Goal: Task Accomplishment & Management: Complete application form

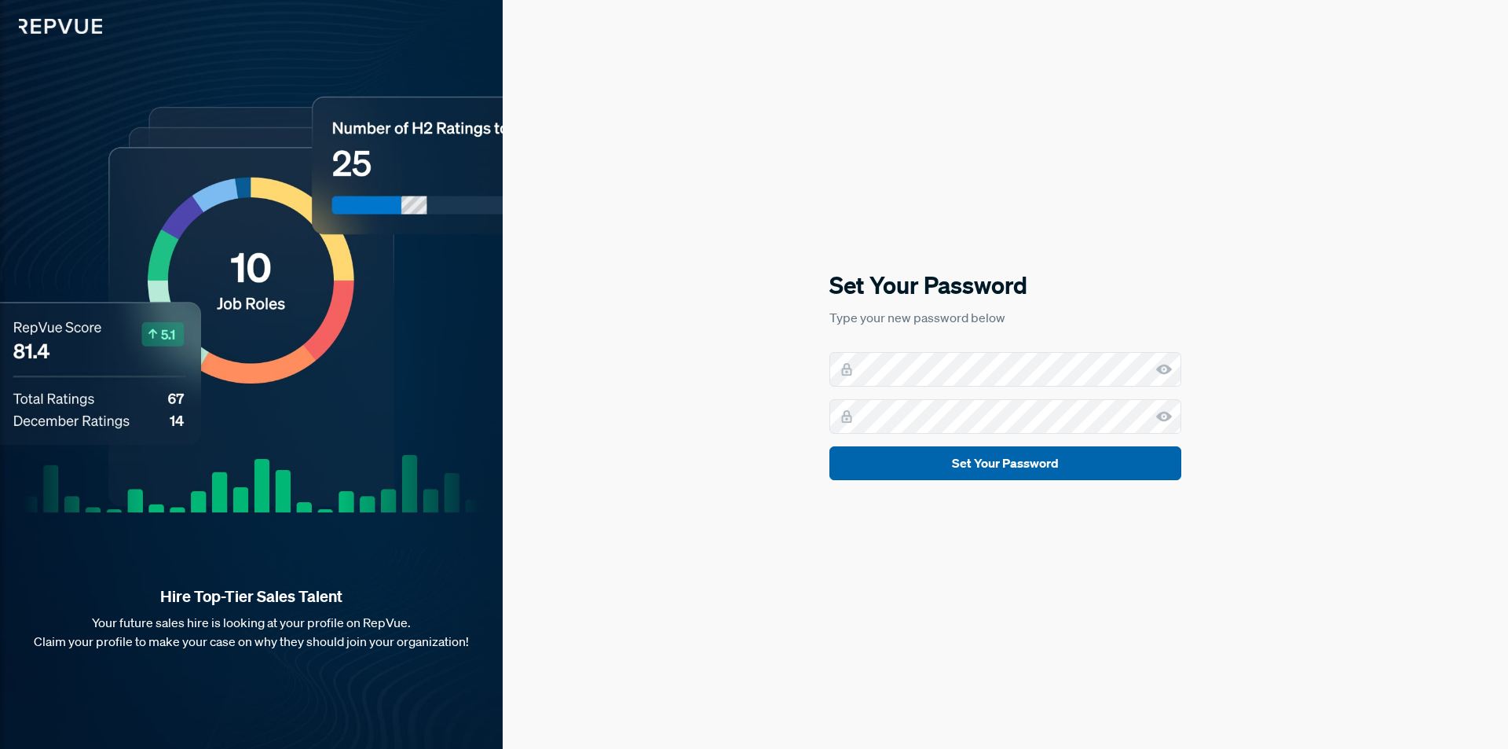
click at [1024, 473] on button "Set Your Password" at bounding box center [1005, 463] width 352 height 34
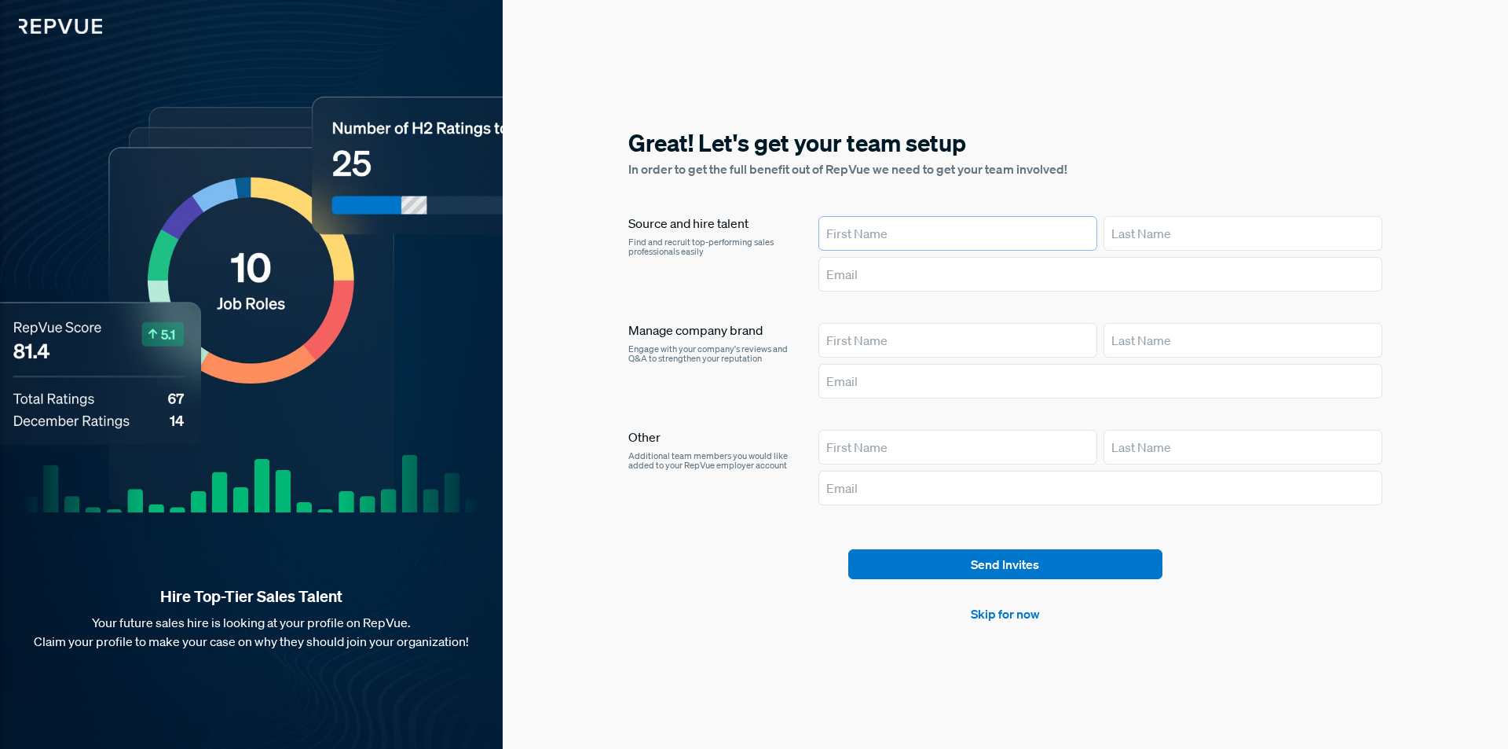
click at [1000, 234] on input "text" at bounding box center [957, 233] width 279 height 35
type input "[PERSON_NAME]"
type input "[PERSON_NAME][EMAIL_ADDRESS][PERSON_NAME][DOMAIN_NAME]"
click at [946, 335] on input "text" at bounding box center [957, 340] width 279 height 35
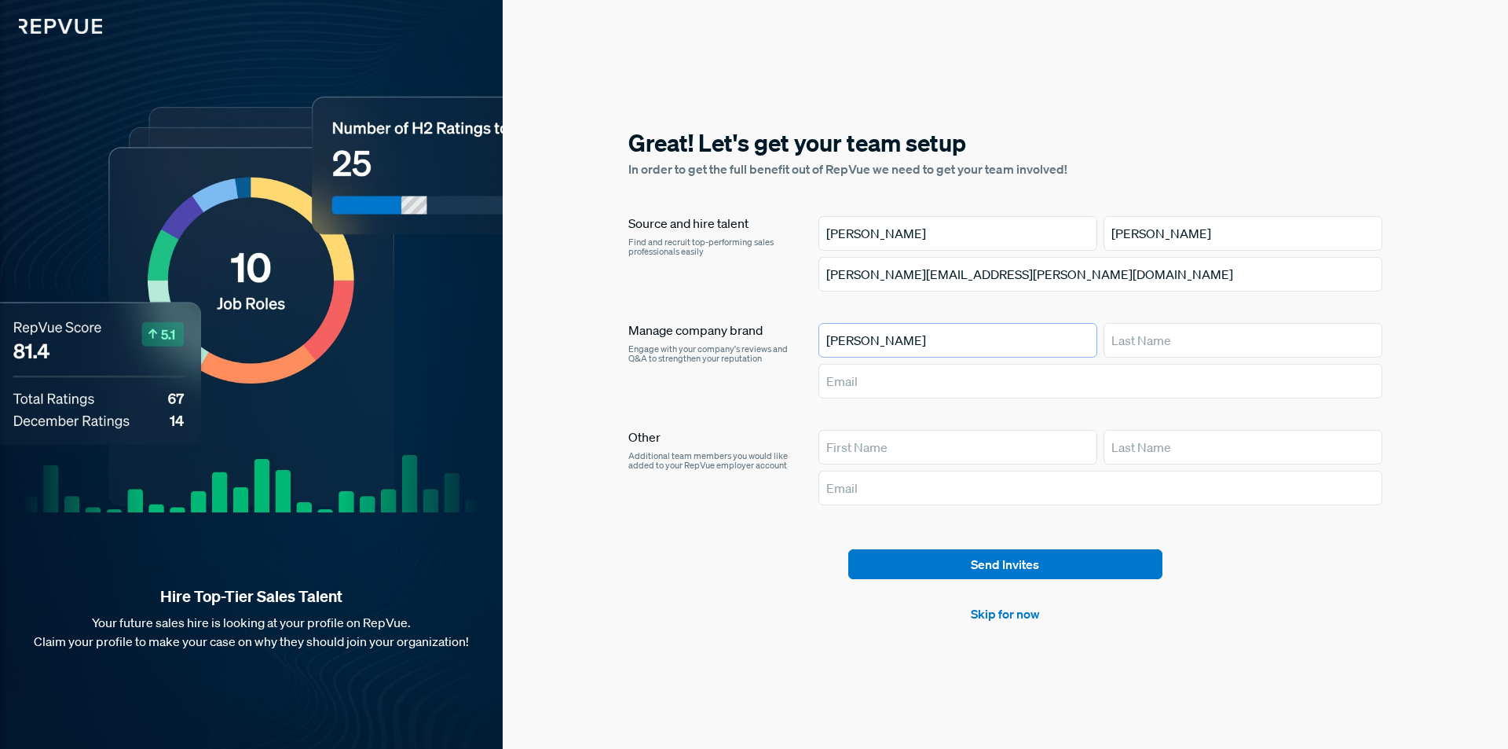
type input "T"
click at [1004, 617] on link "Skip for now" at bounding box center [1005, 613] width 69 height 19
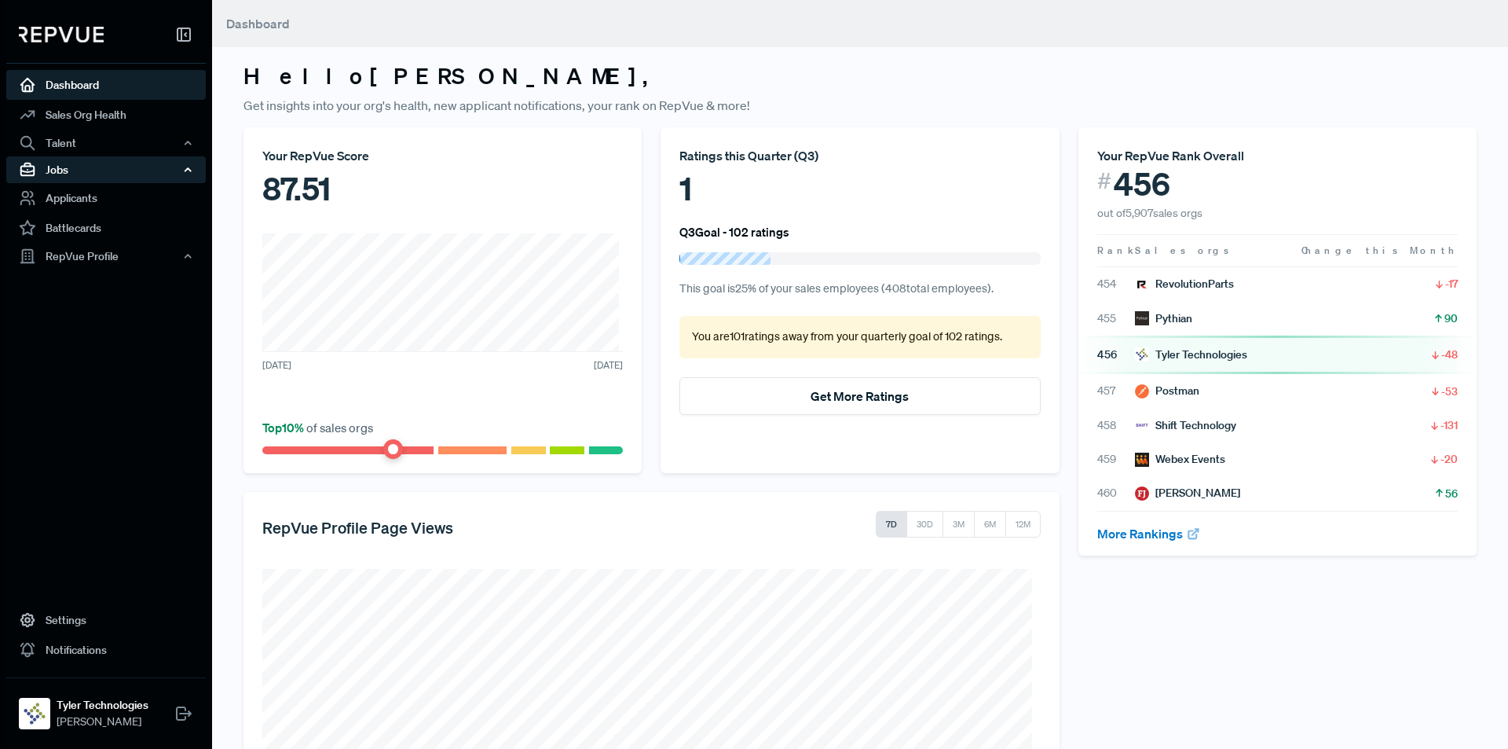
click at [152, 169] on div "Jobs" at bounding box center [106, 169] width 200 height 27
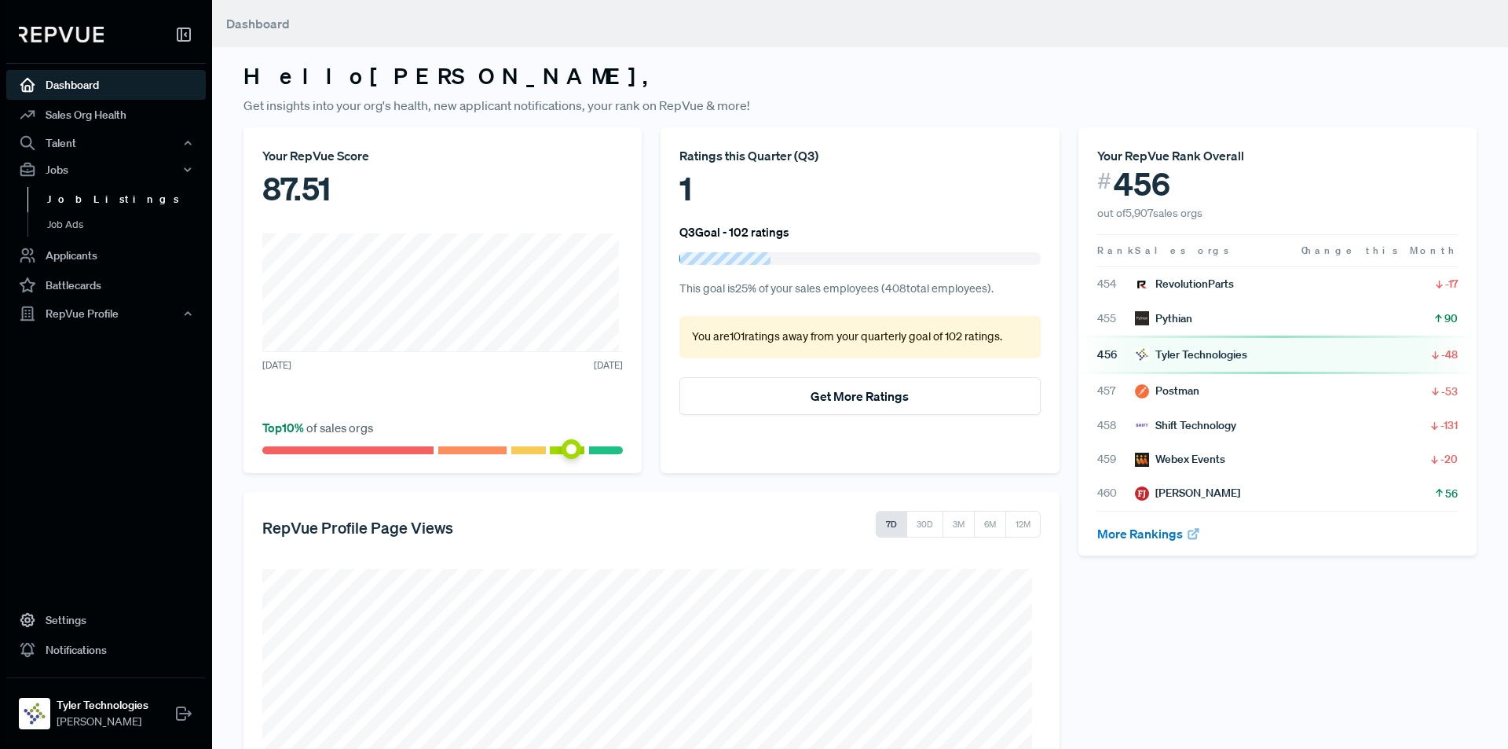
click at [97, 200] on link "Job Listings" at bounding box center [127, 199] width 200 height 25
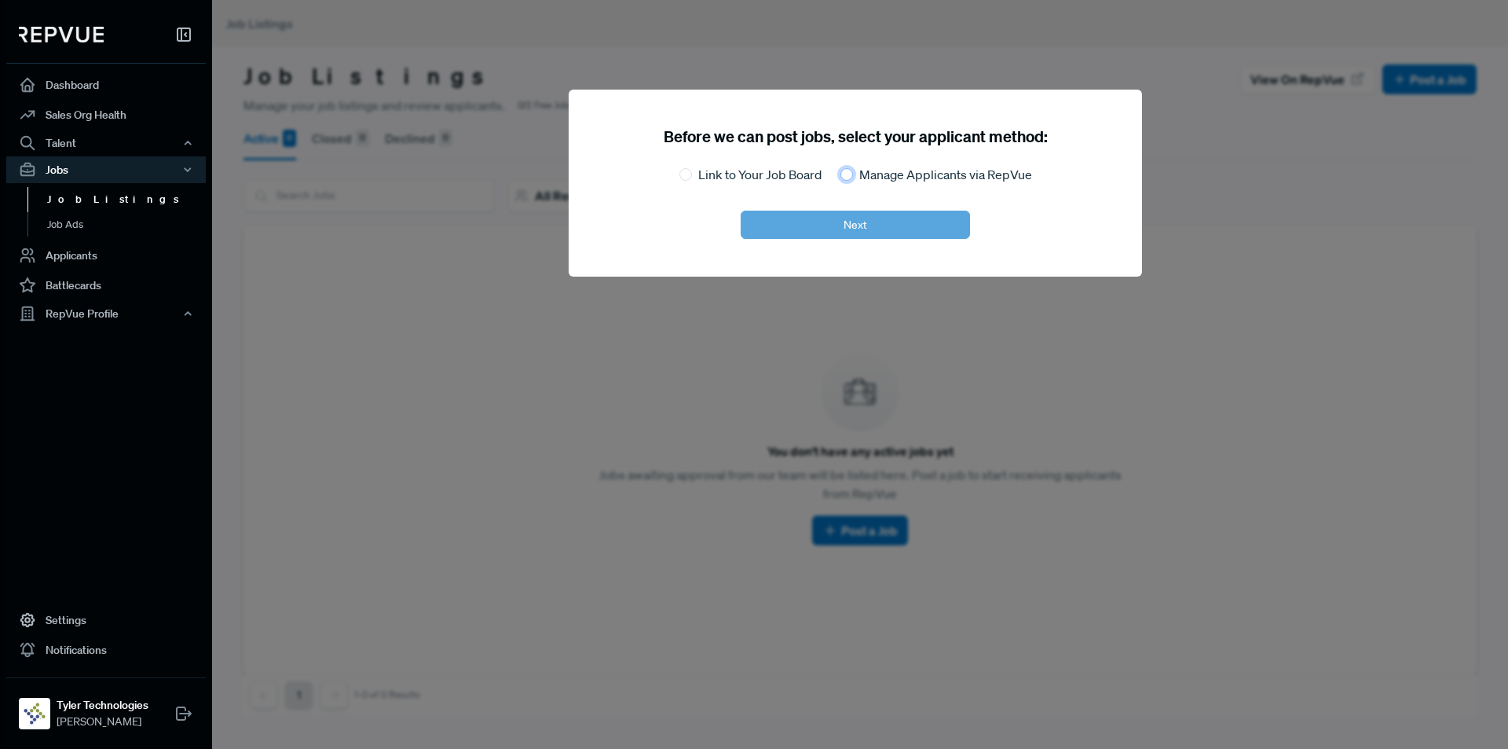
click at [848, 177] on input "Manage Applicants via RepVue" at bounding box center [846, 174] width 13 height 13
radio input "true"
click at [860, 229] on button "Next" at bounding box center [855, 225] width 229 height 28
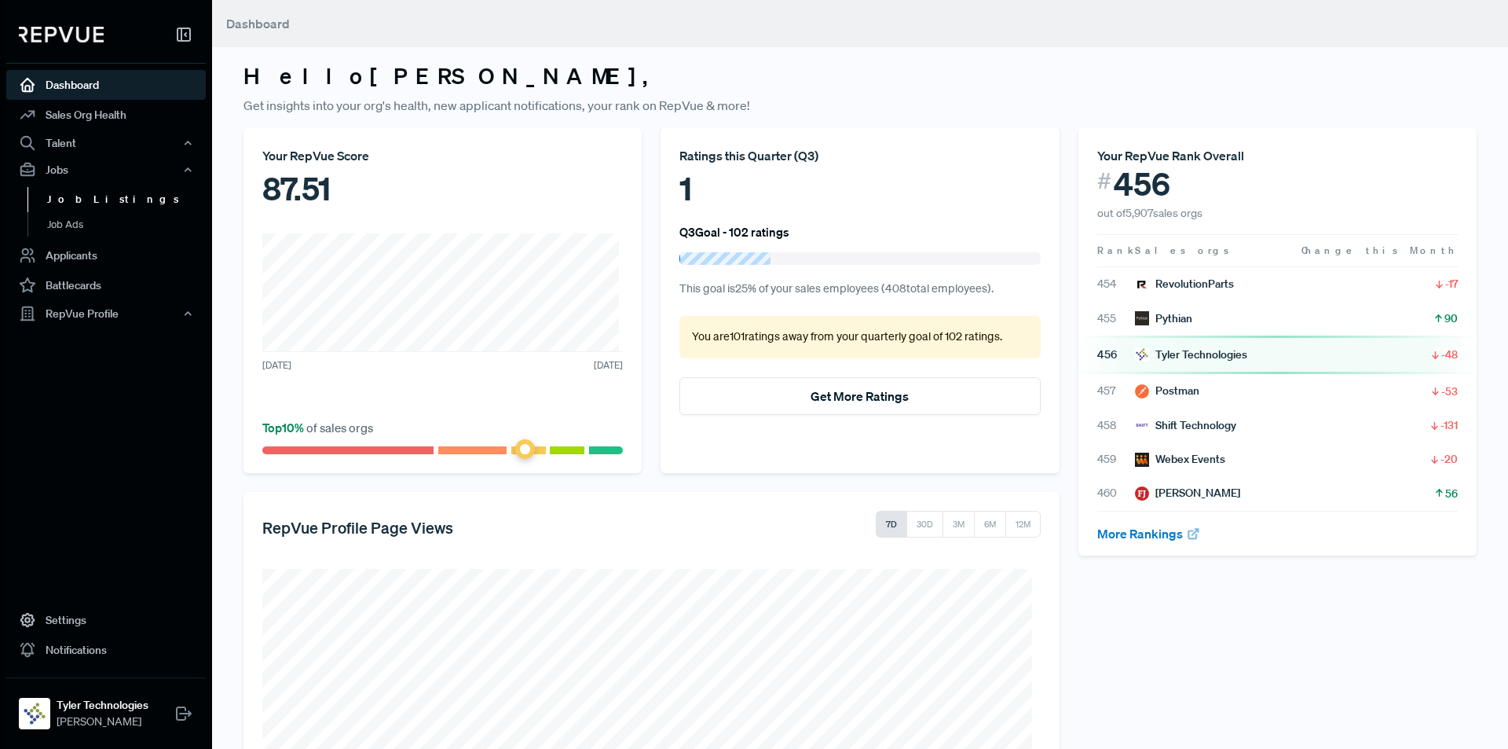
click at [100, 200] on link "Job Listings" at bounding box center [127, 199] width 200 height 25
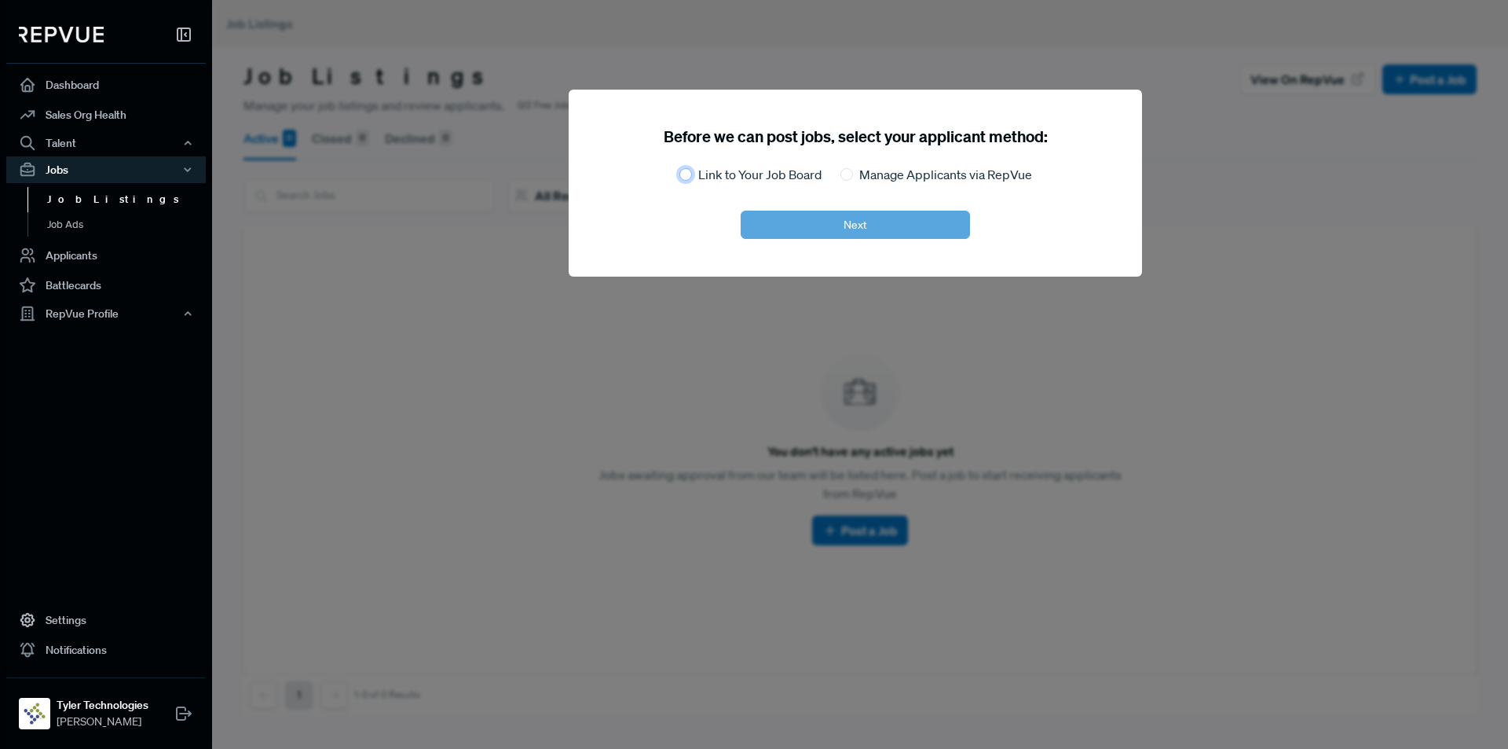
click at [690, 176] on input "Link to Your Job Board" at bounding box center [685, 174] width 13 height 13
radio input "true"
click at [846, 227] on button "Next" at bounding box center [855, 225] width 229 height 28
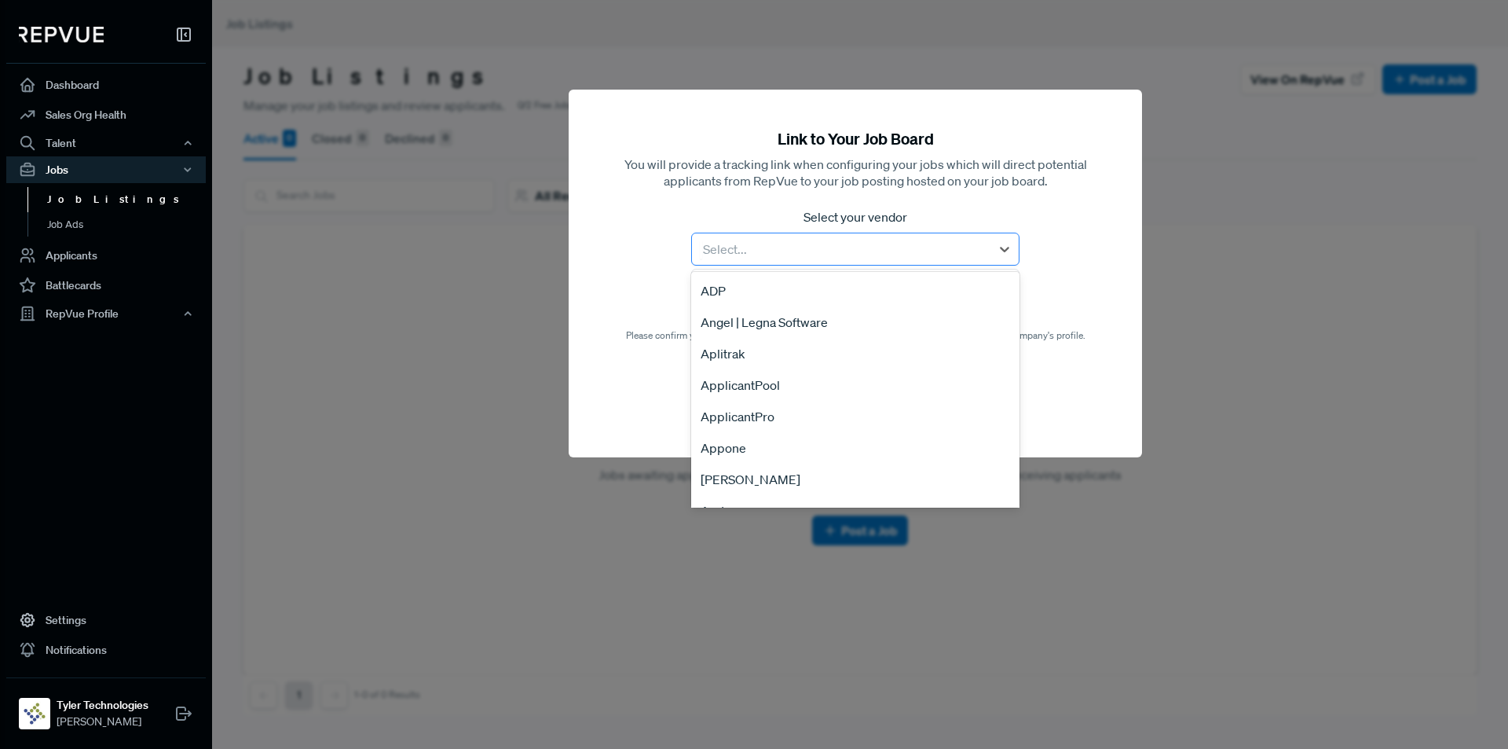
click at [818, 249] on div at bounding box center [841, 249] width 283 height 22
type input "job"
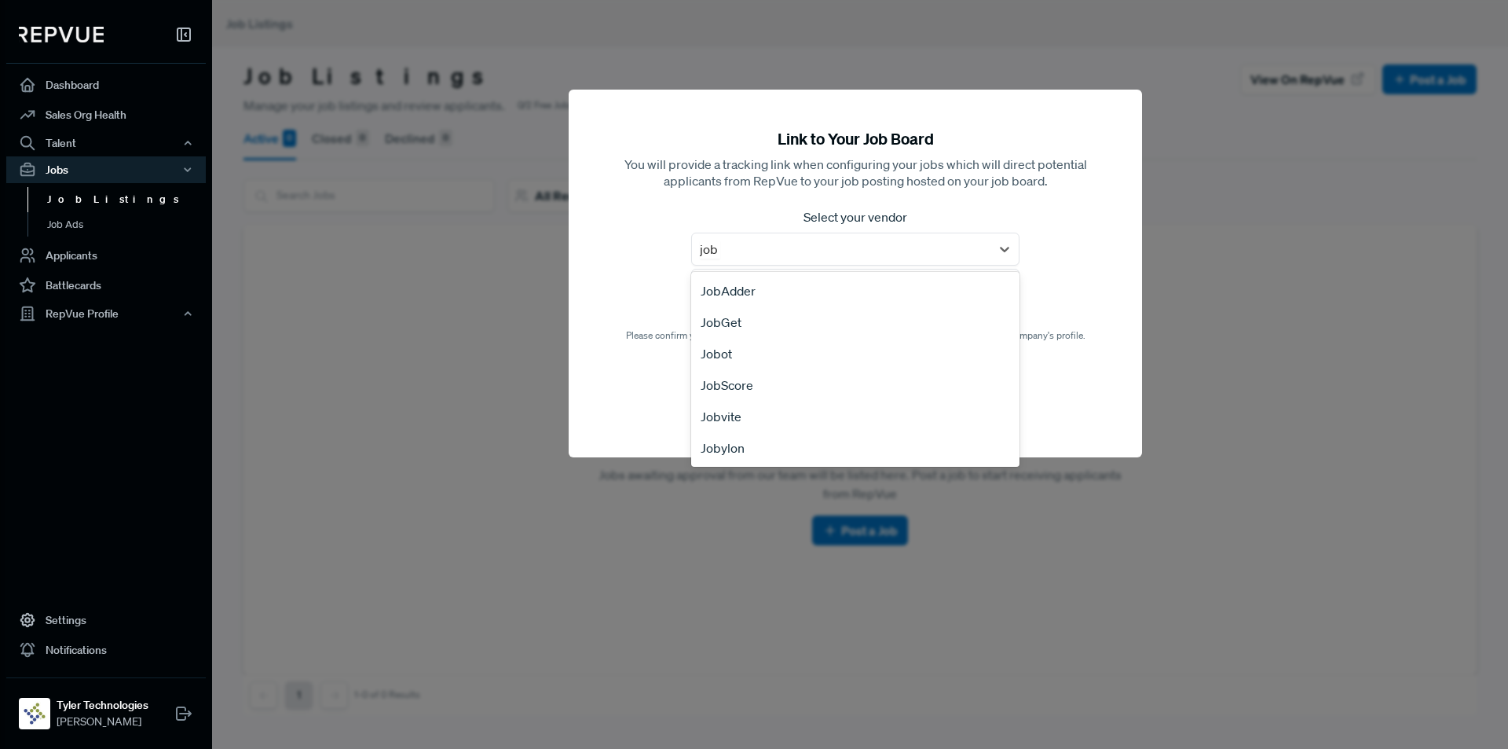
click at [727, 418] on div "Jobvite" at bounding box center [855, 416] width 328 height 31
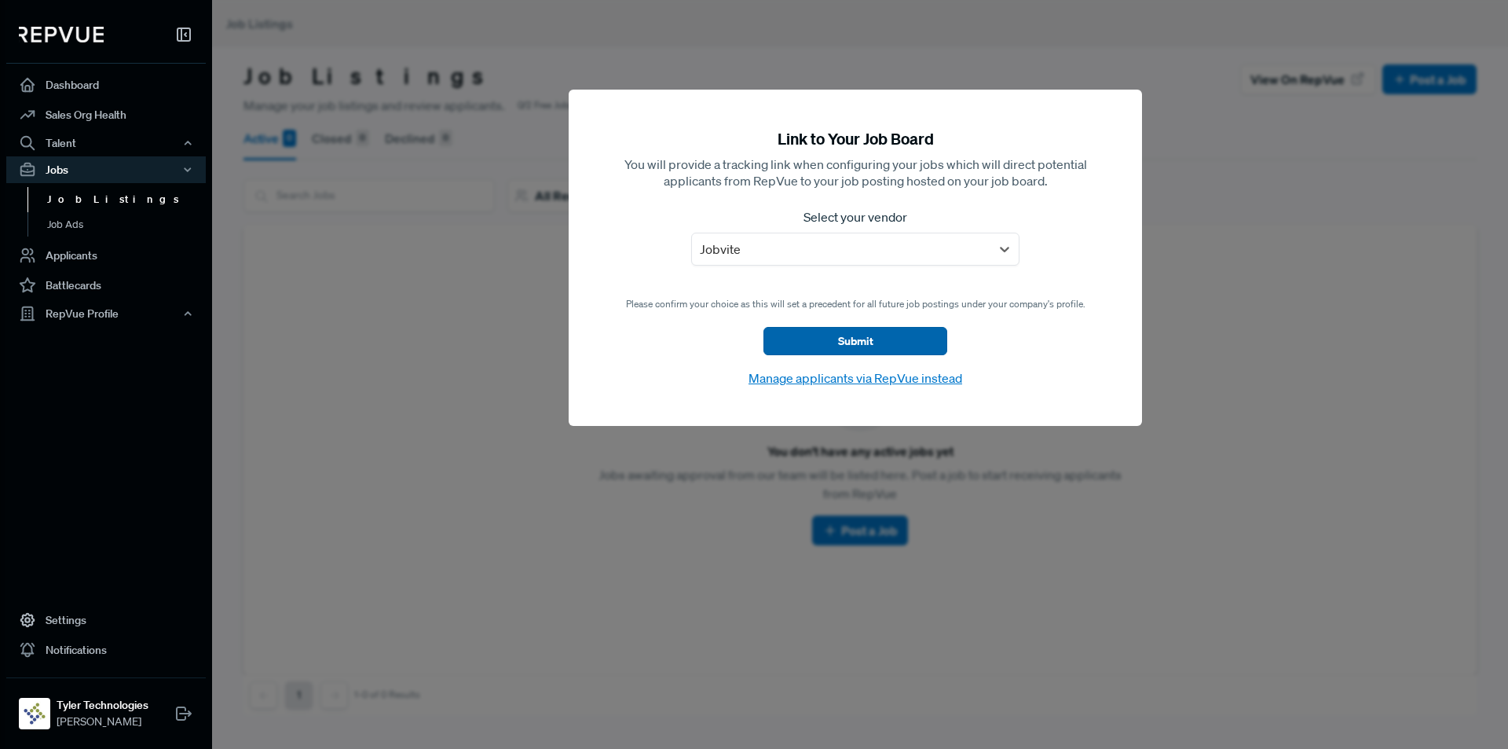
click at [855, 342] on button "Submit" at bounding box center [855, 341] width 184 height 28
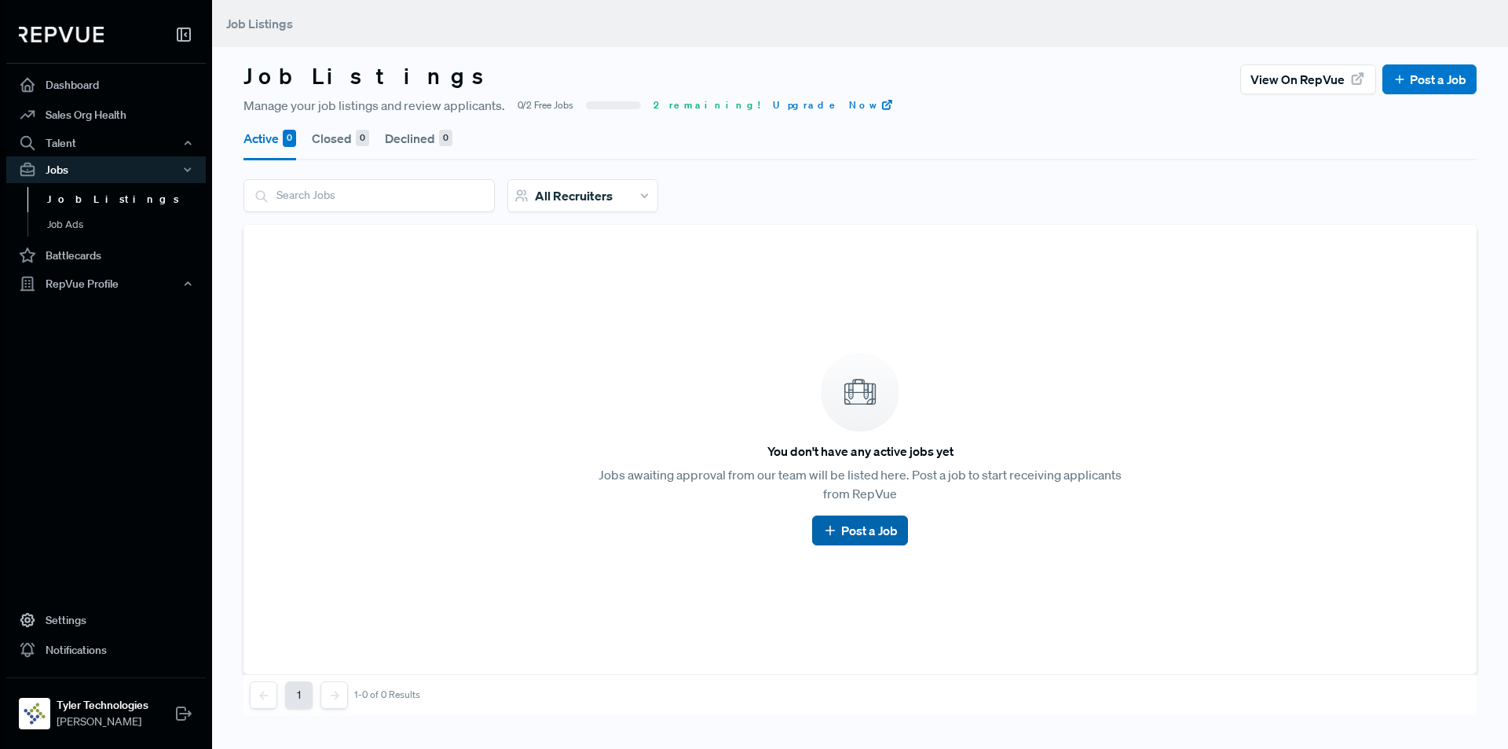
click at [856, 532] on link "Post a Job" at bounding box center [859, 530] width 75 height 19
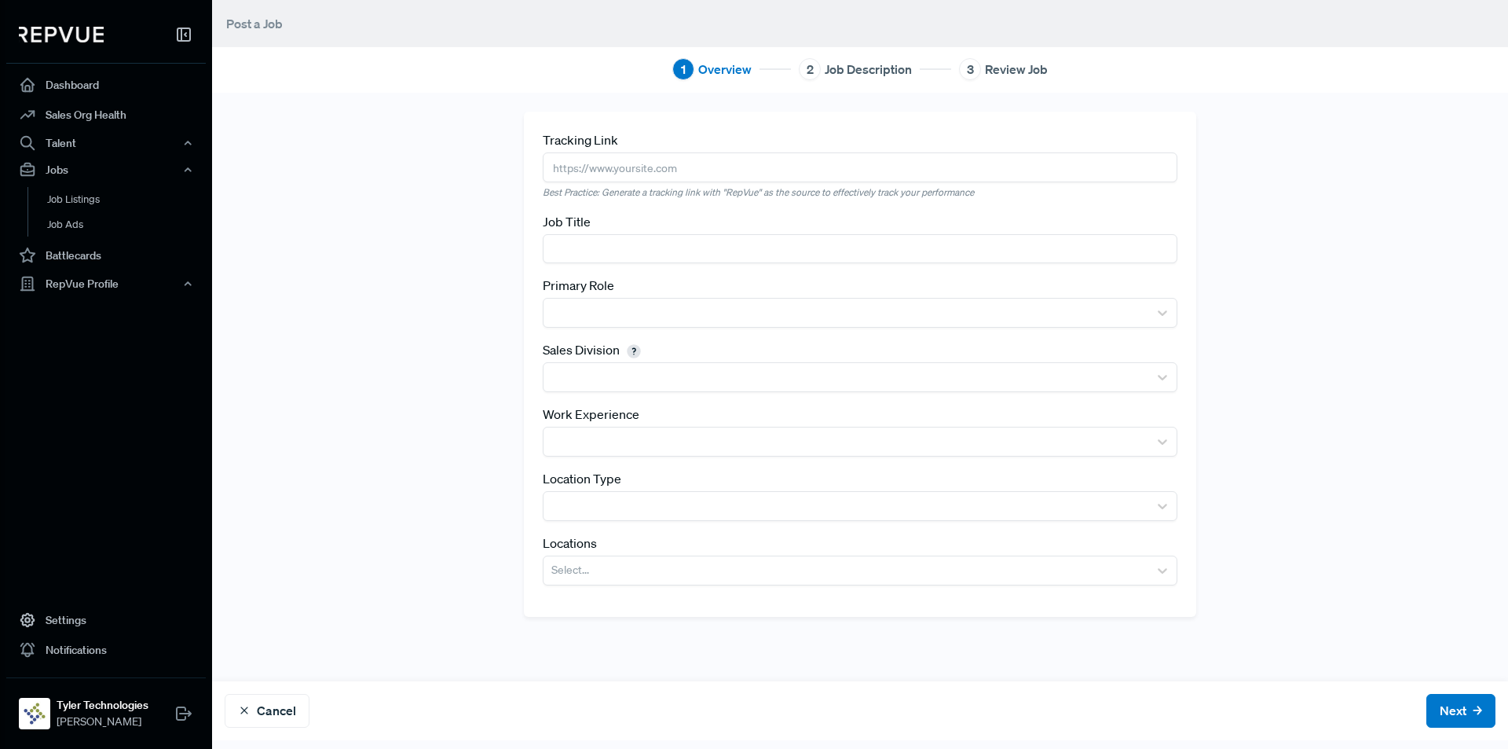
click at [644, 158] on input "text" at bounding box center [860, 166] width 635 height 29
paste input "[URL][DOMAIN_NAME]"
type input "[URL][DOMAIN_NAME]"
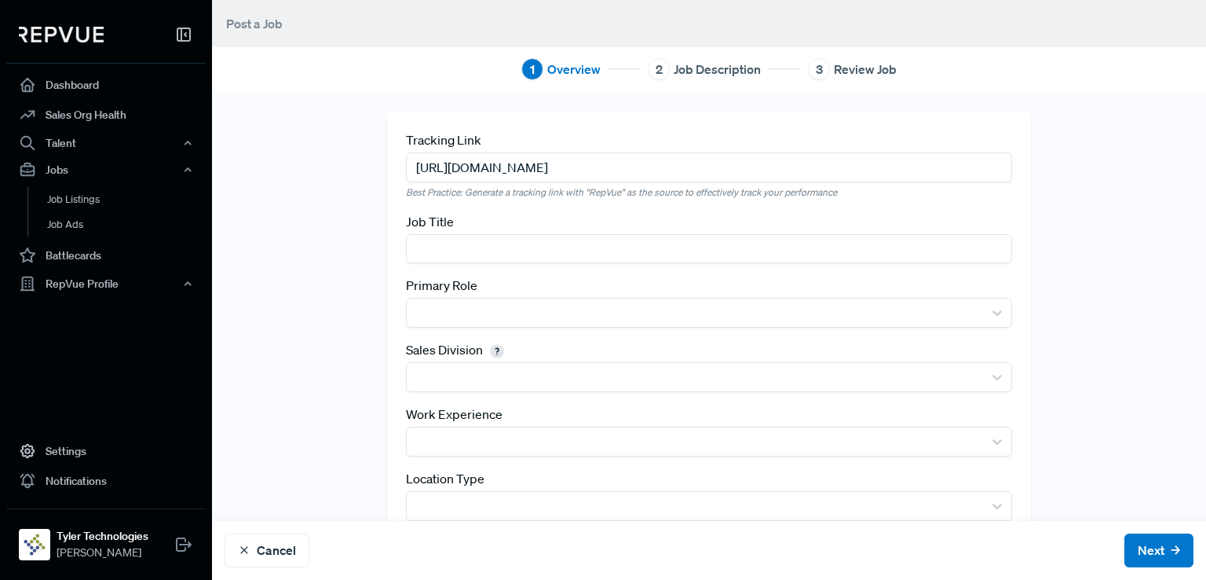
click at [448, 243] on input "text" at bounding box center [709, 248] width 606 height 29
paste input "Senior Account Executive"
type input "Senior Account Executive"
click at [346, 303] on div "Tracking Link [URL][DOMAIN_NAME] Best Practice: Generate a tracking link with "…" at bounding box center [709, 364] width 994 height 504
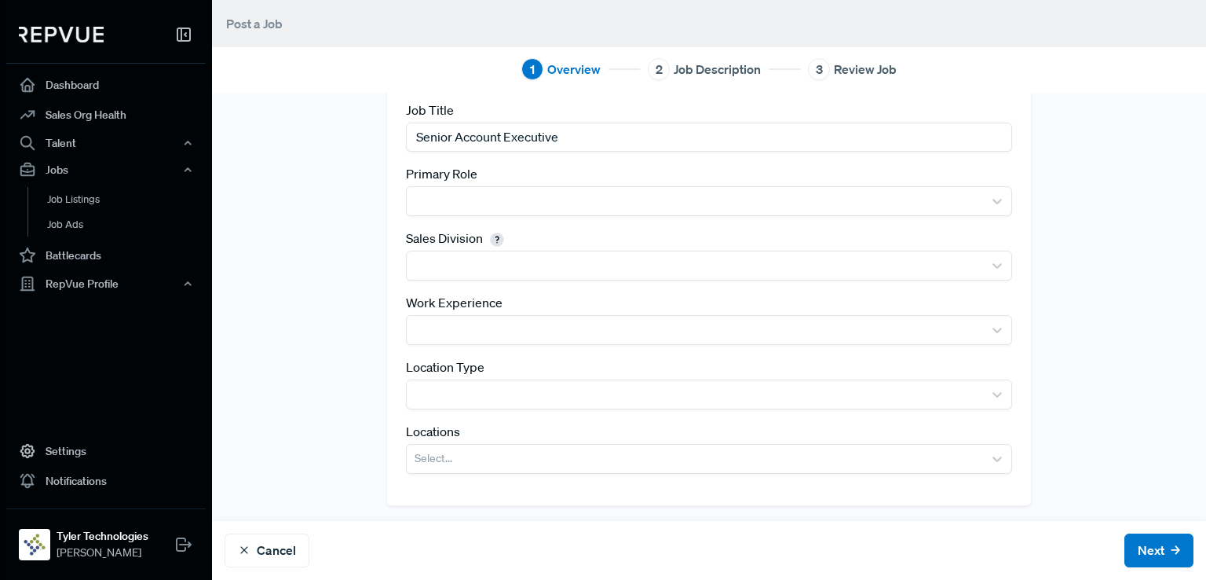
scroll to position [113, 0]
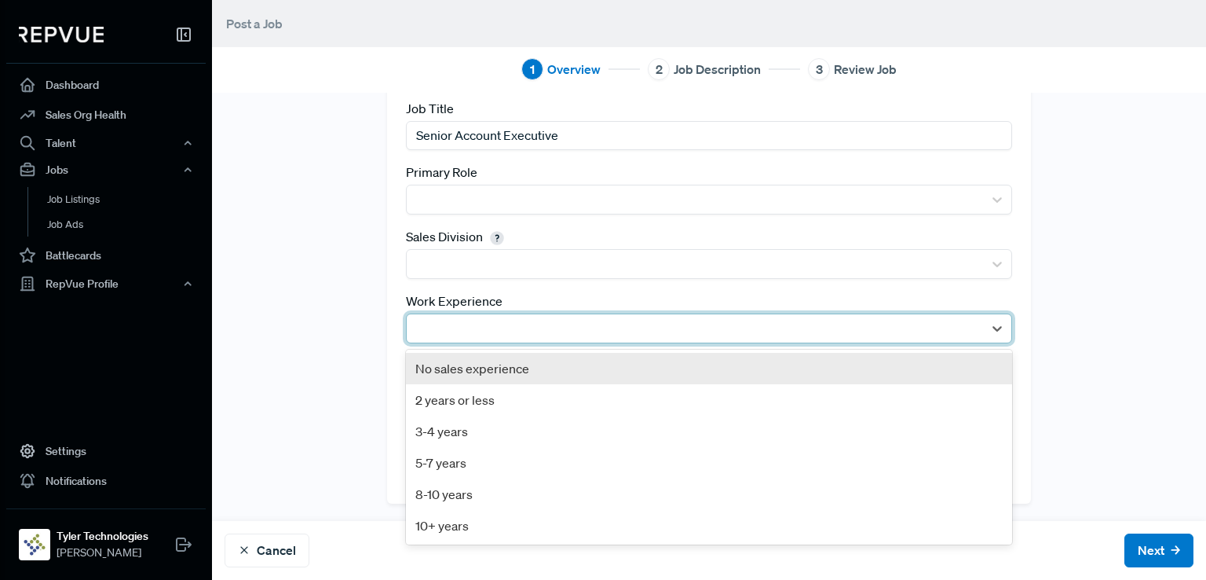
click at [466, 324] on div at bounding box center [695, 328] width 561 height 22
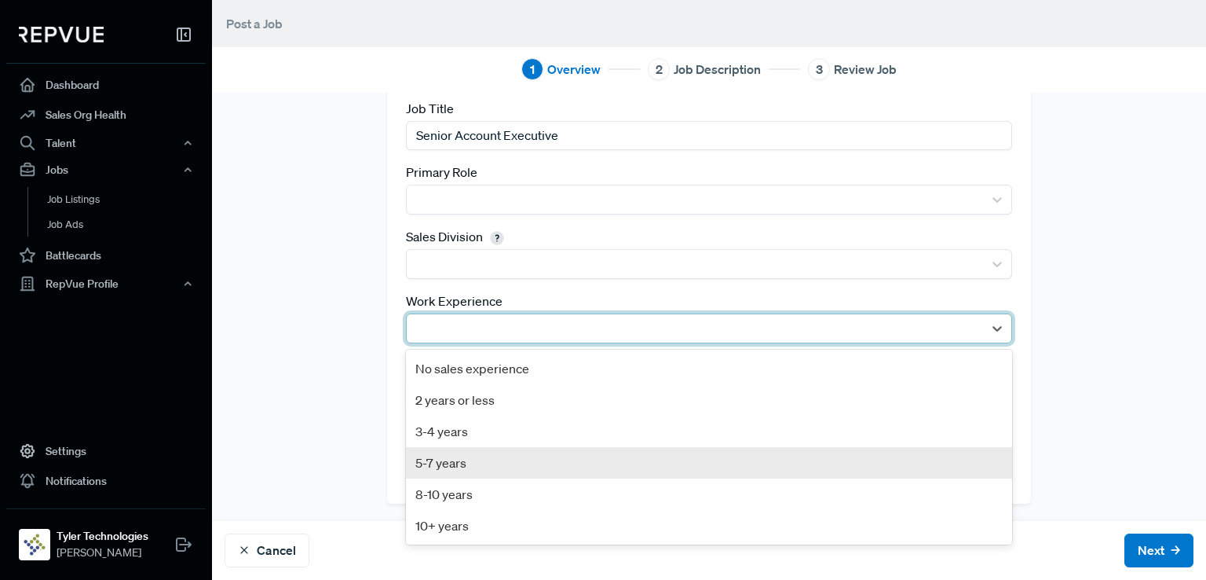
click at [471, 456] on div "5-7 years" at bounding box center [709, 462] width 606 height 31
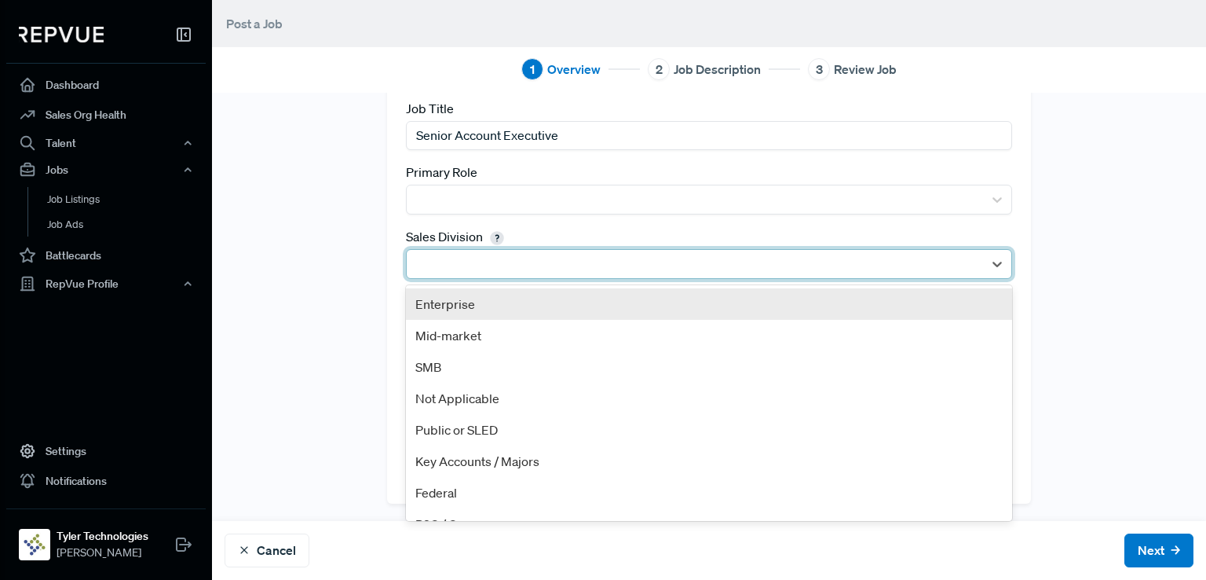
click at [449, 262] on div at bounding box center [695, 264] width 561 height 22
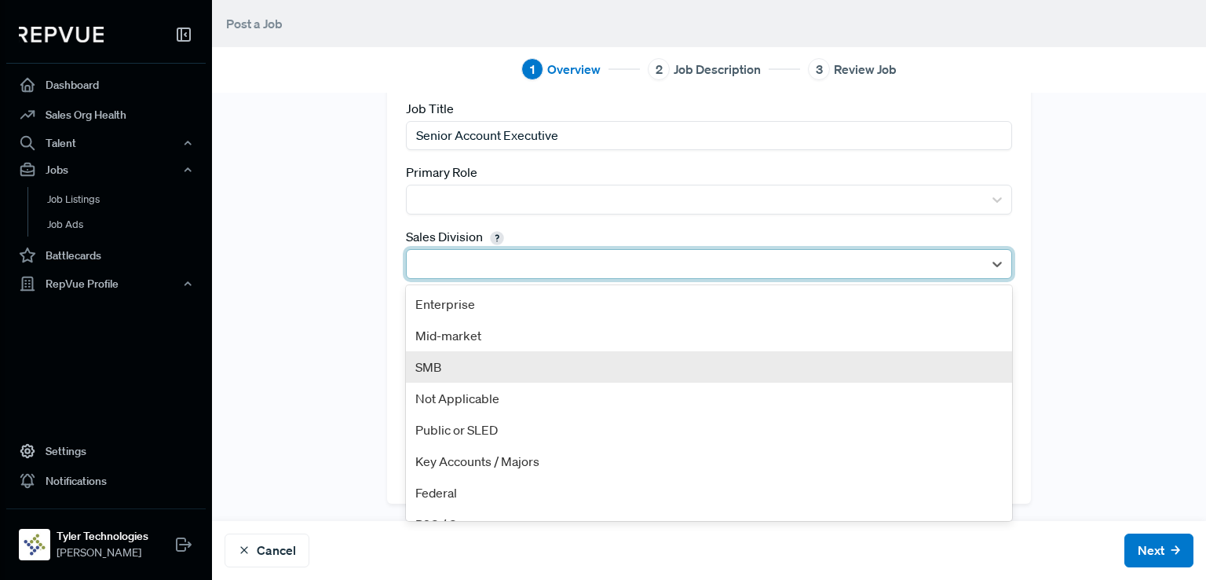
scroll to position [22, 0]
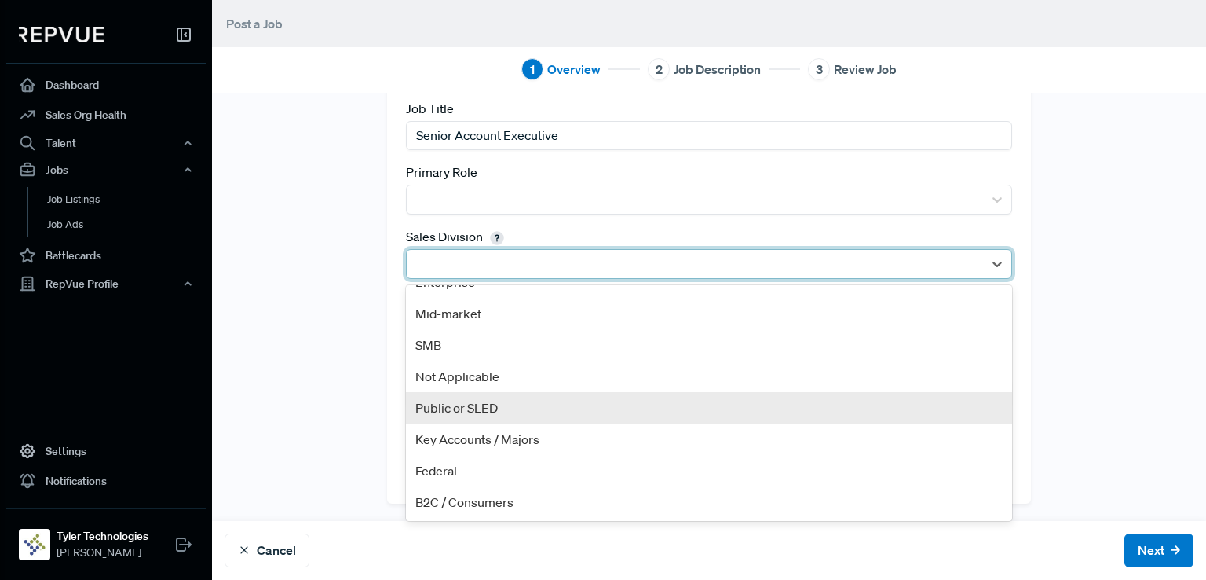
click at [493, 403] on div "Public or SLED" at bounding box center [709, 407] width 606 height 31
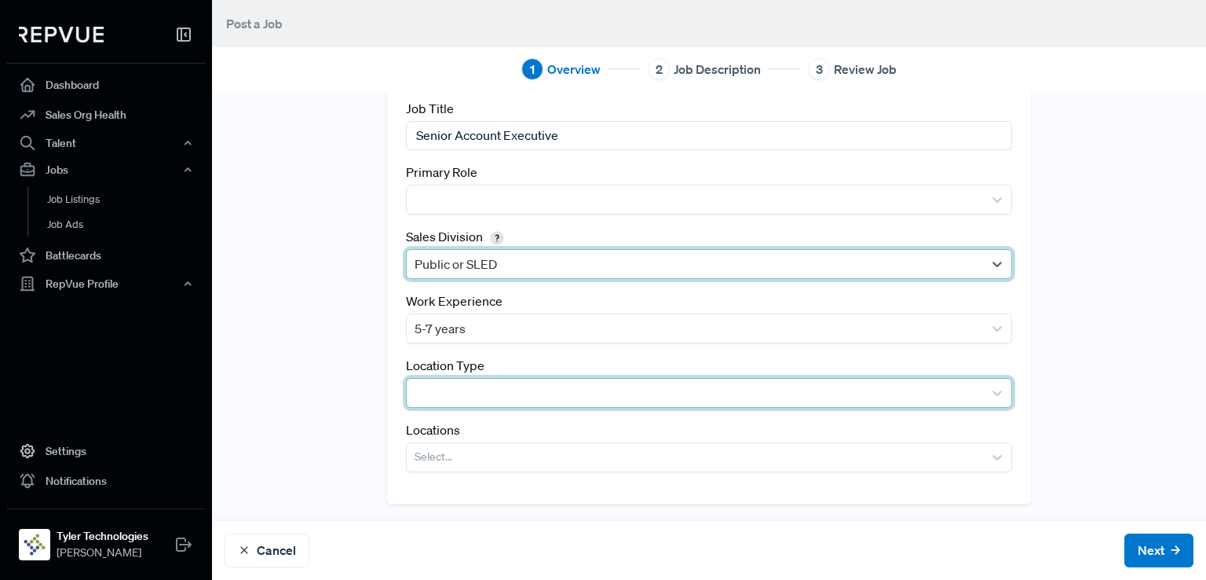
click at [493, 397] on div at bounding box center [695, 393] width 561 height 22
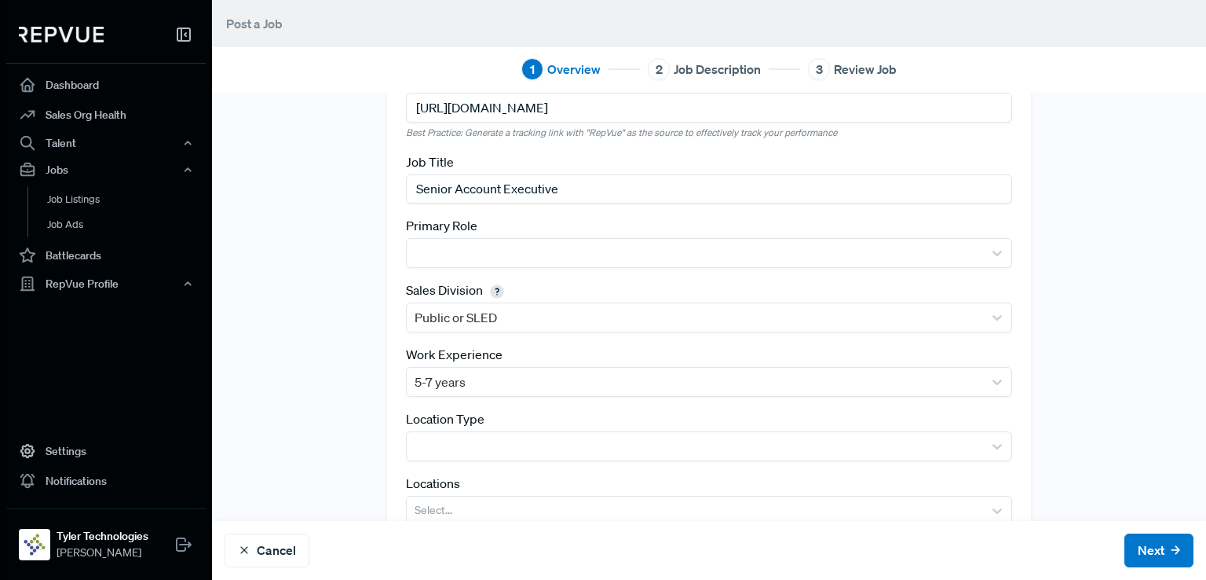
scroll to position [113, 0]
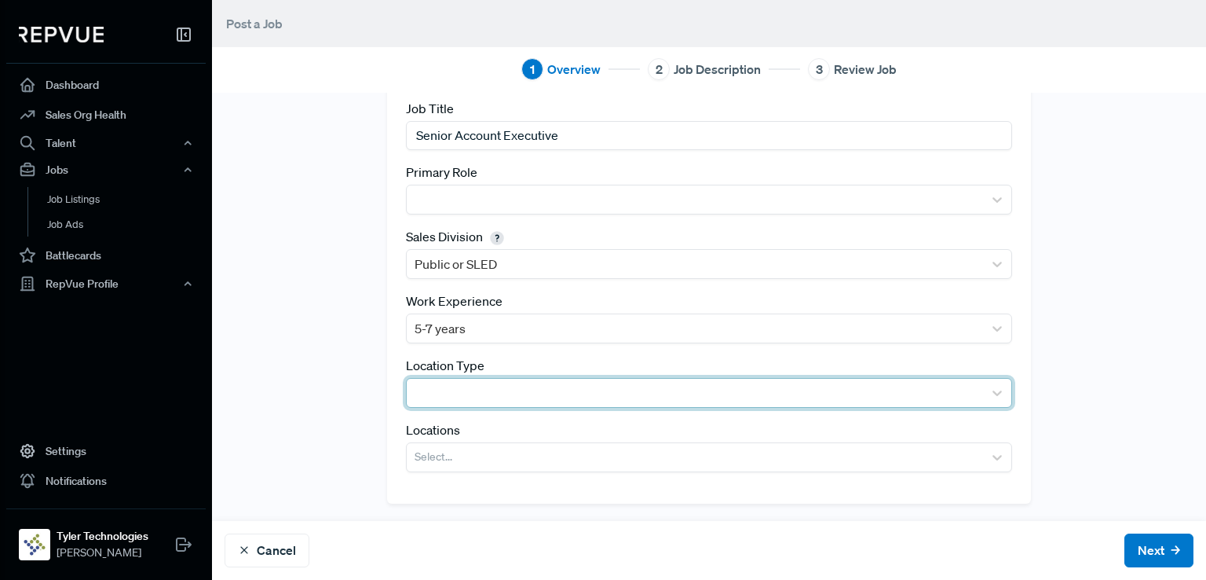
click at [473, 386] on div at bounding box center [695, 393] width 561 height 22
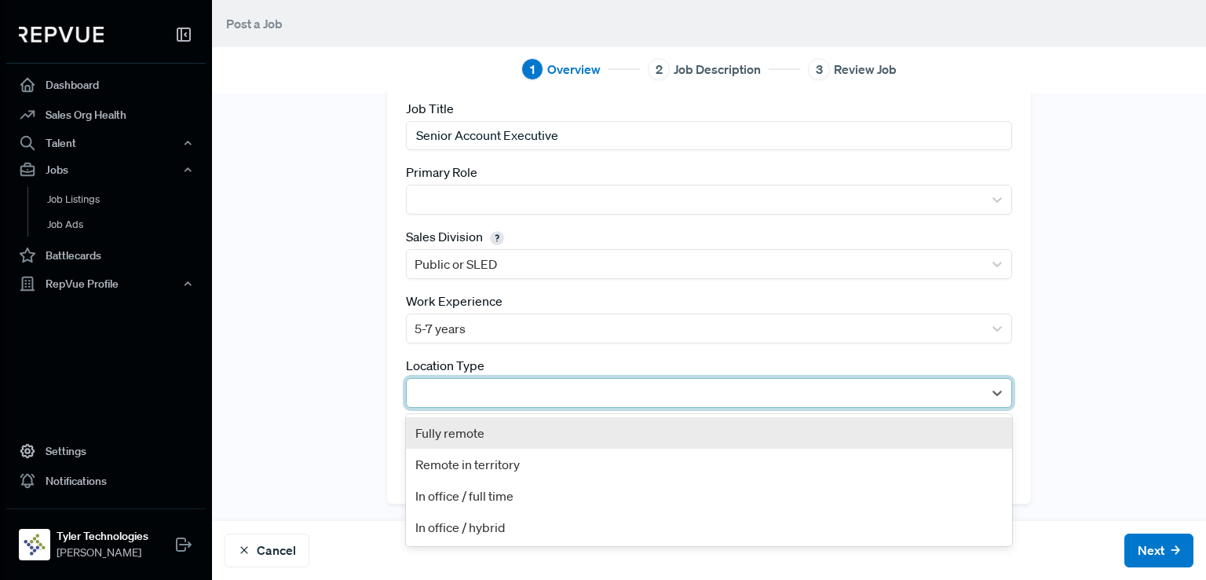
click at [501, 434] on div "Fully remote" at bounding box center [709, 432] width 606 height 31
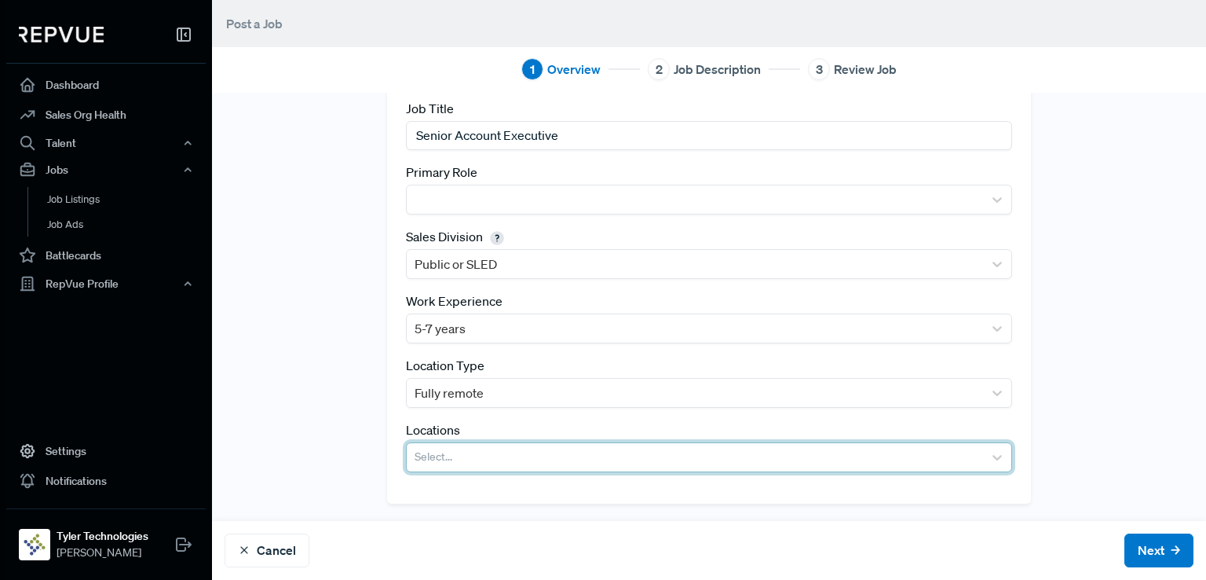
click at [547, 446] on div at bounding box center [695, 457] width 561 height 22
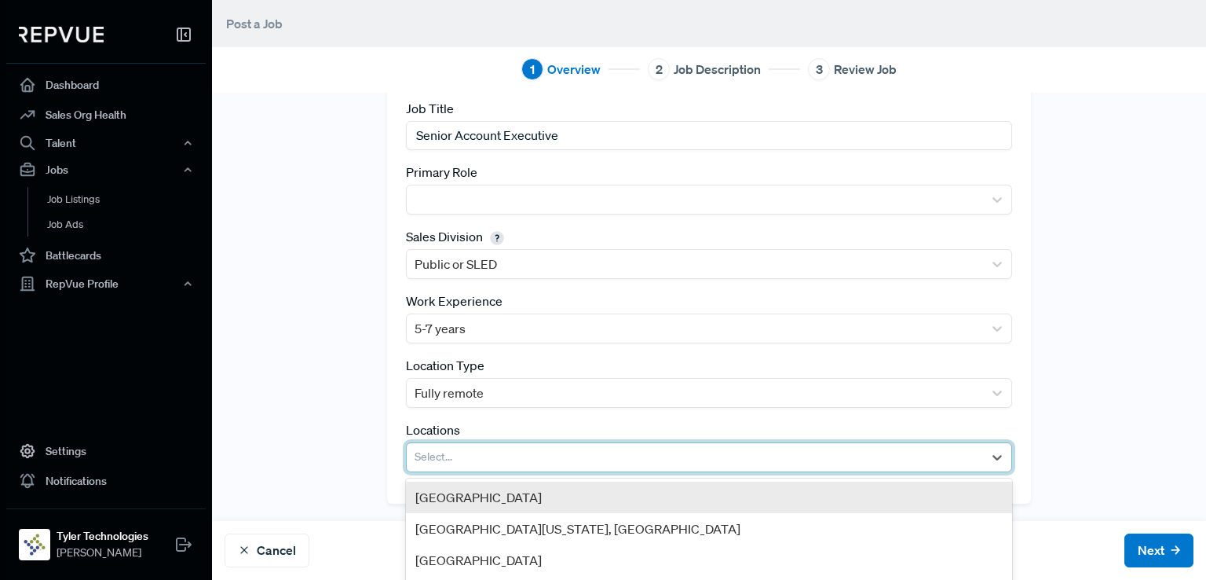
paste input "Senior Account Executive"
type input "Senior Account Executive"
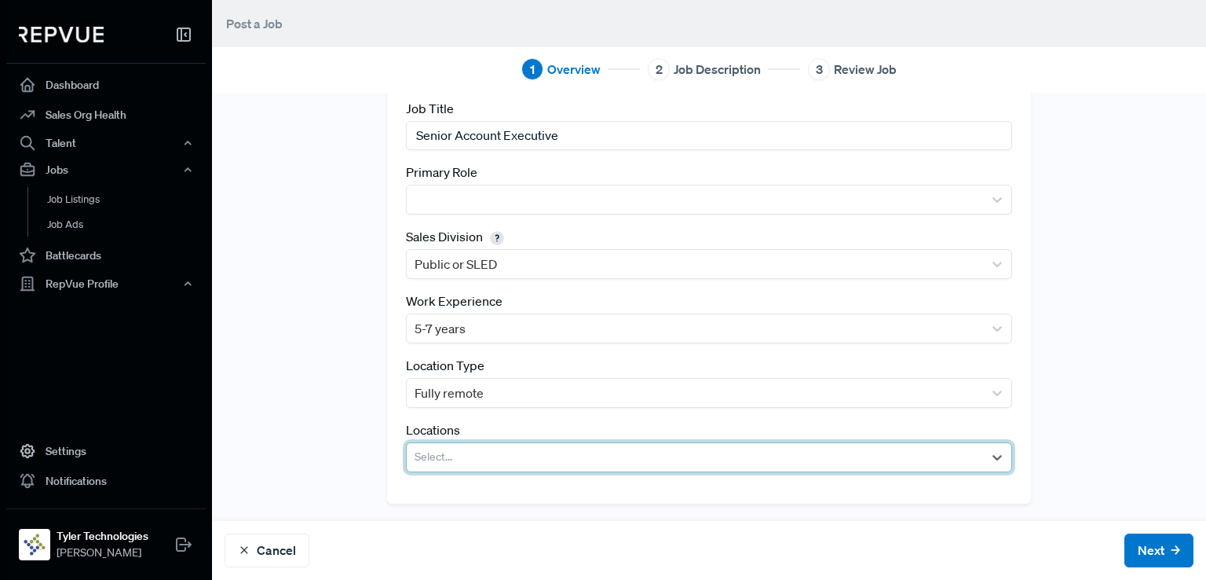
drag, startPoint x: 601, startPoint y: 454, endPoint x: 305, endPoint y: 448, distance: 296.2
click at [305, 448] on div "Tracking Link [URL][DOMAIN_NAME] Best Practice: Generate a tracking link with "…" at bounding box center [709, 250] width 994 height 504
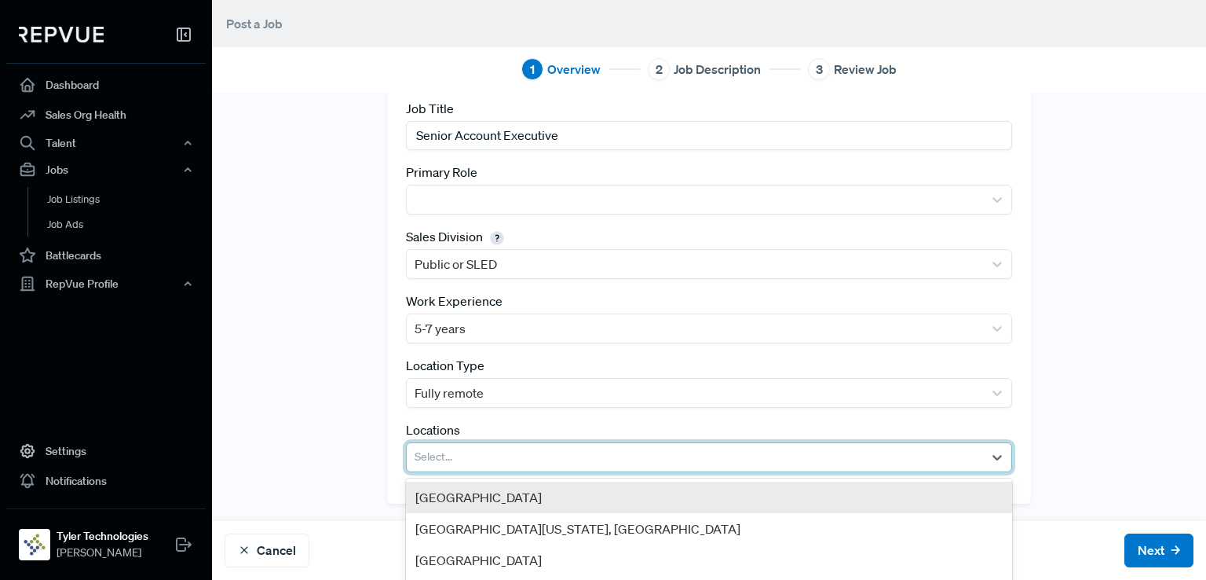
click at [547, 443] on div "Select..." at bounding box center [695, 457] width 577 height 28
type input "austin"
click at [530, 503] on div "[GEOGRAPHIC_DATA], [GEOGRAPHIC_DATA]" at bounding box center [709, 496] width 606 height 31
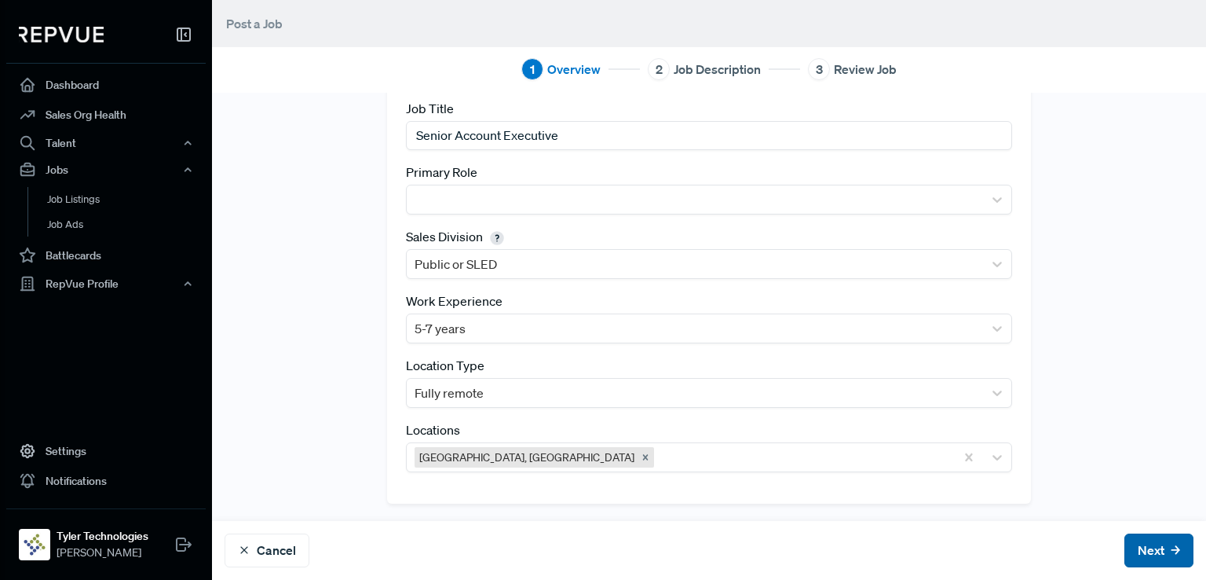
click at [1125, 544] on button "Next" at bounding box center [1159, 550] width 69 height 34
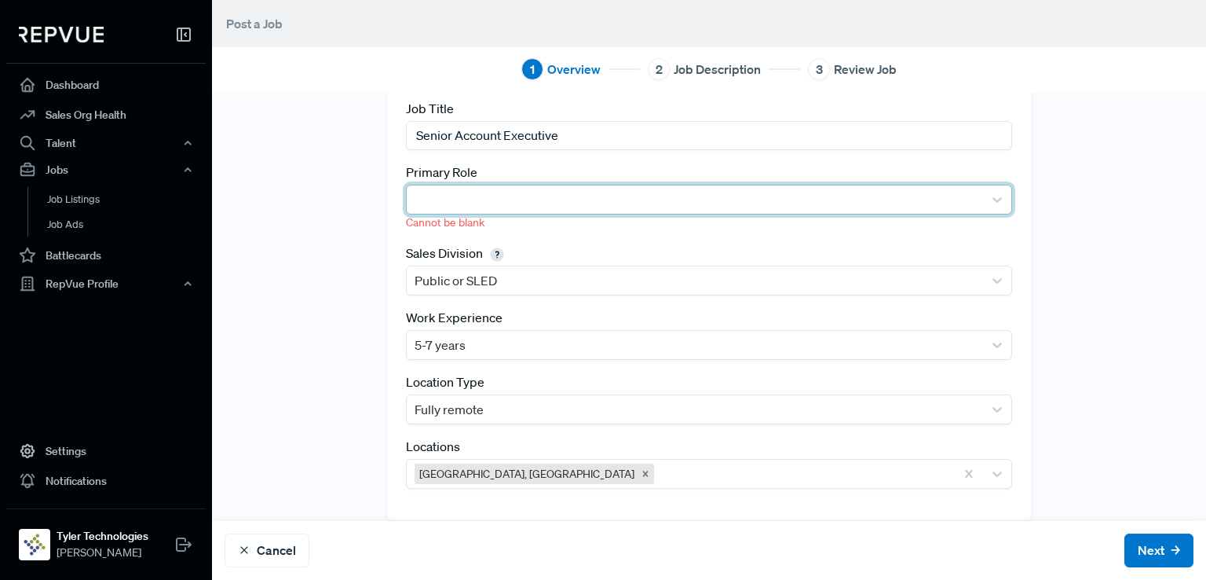
click at [446, 199] on div at bounding box center [695, 200] width 561 height 22
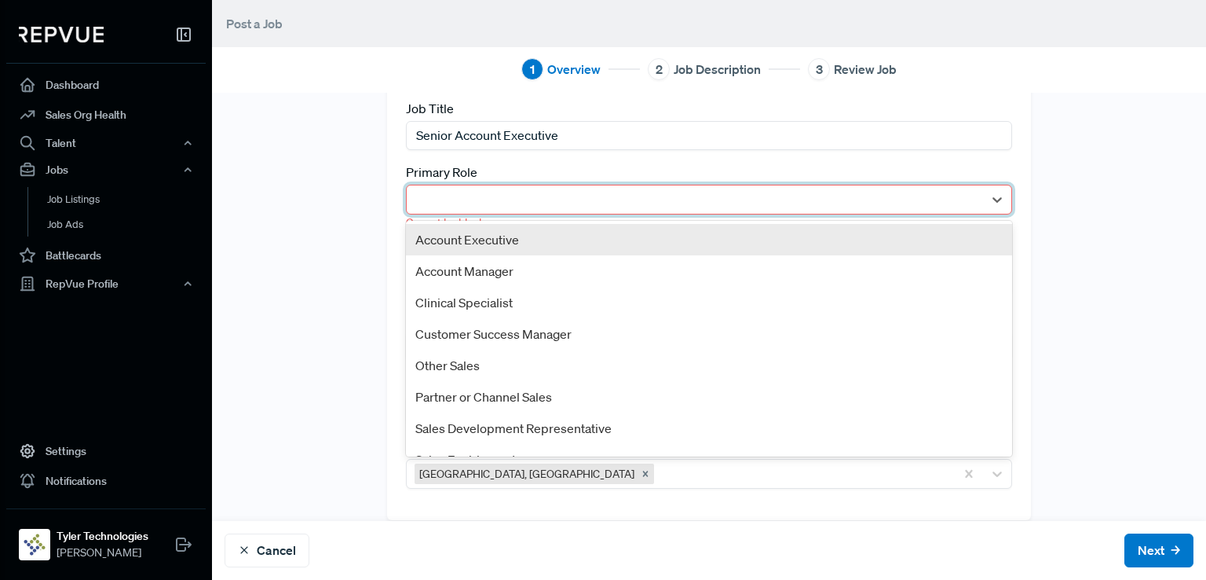
click at [461, 235] on div "Account Executive" at bounding box center [709, 239] width 606 height 31
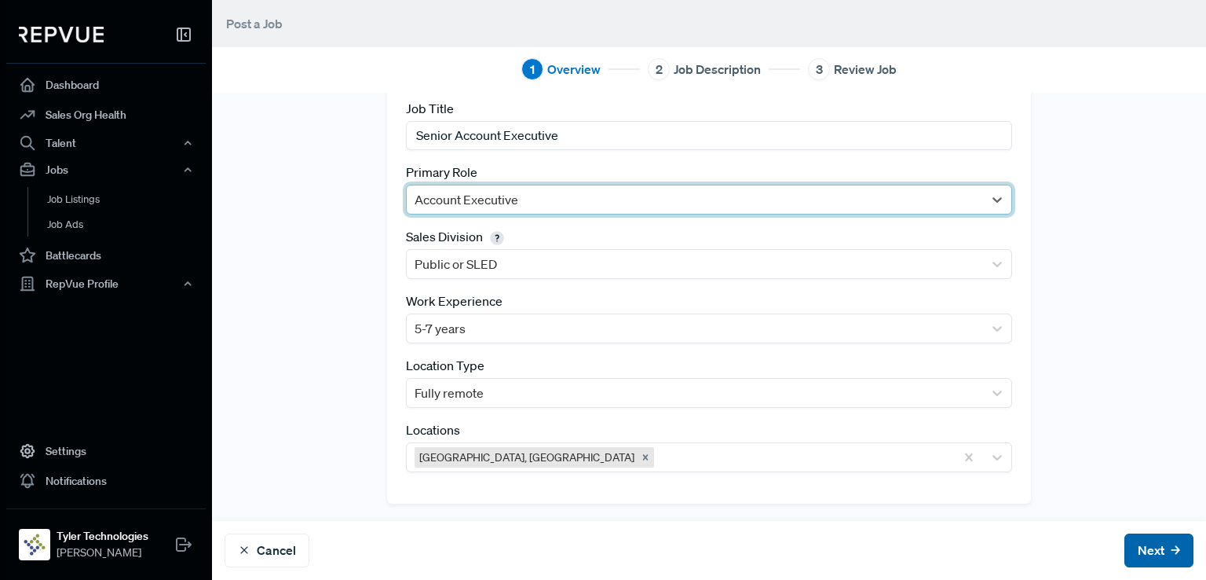
click at [1137, 551] on button "Next" at bounding box center [1159, 550] width 69 height 34
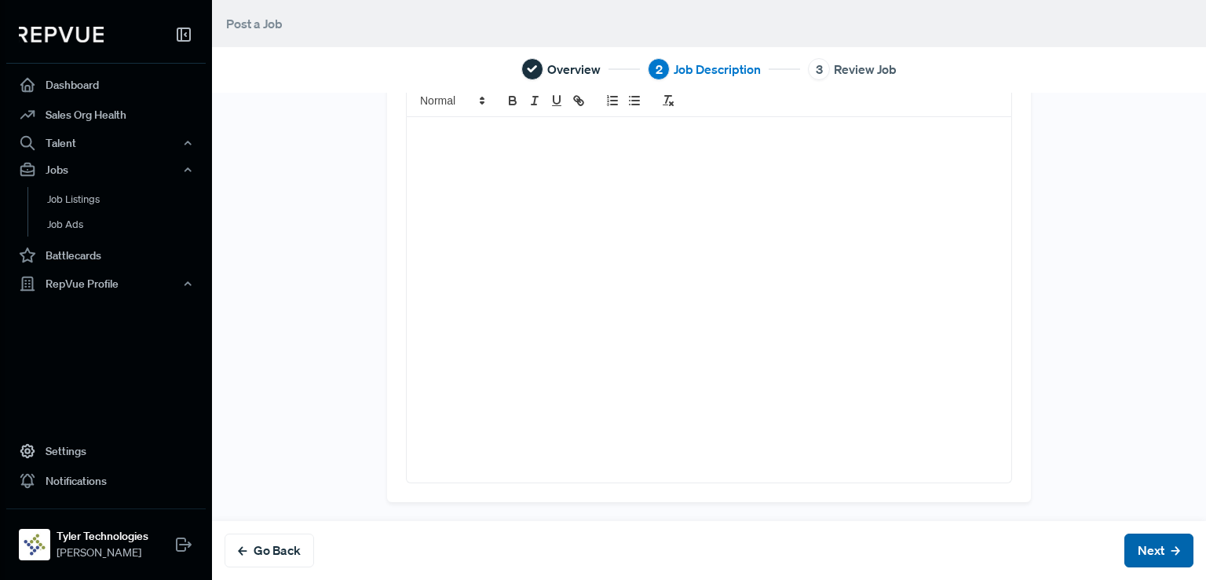
scroll to position [0, 0]
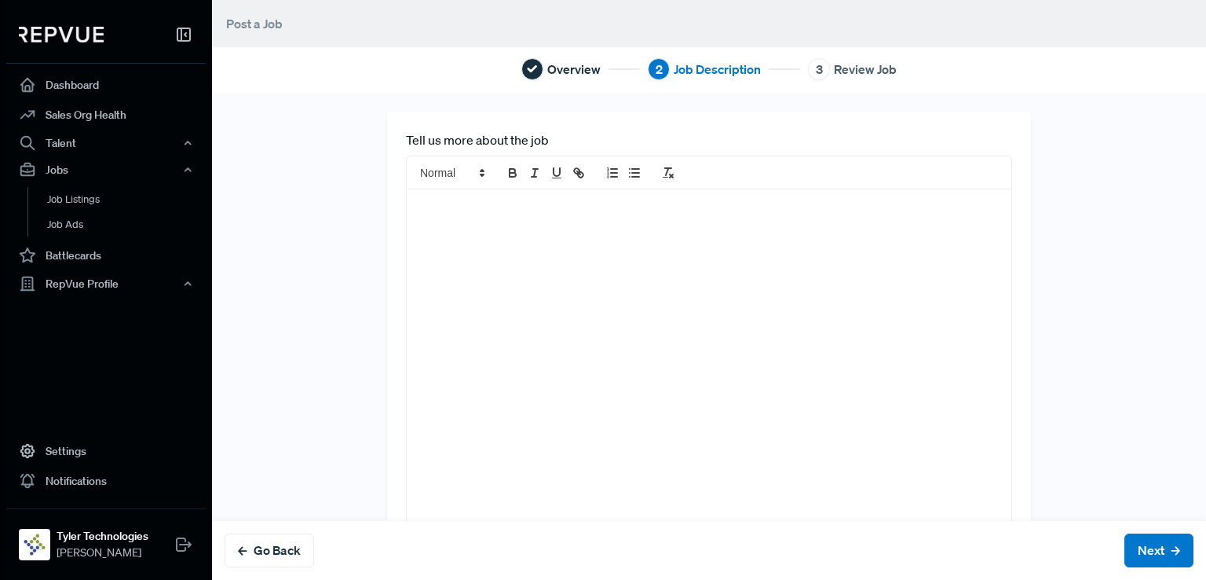
drag, startPoint x: 670, startPoint y: 289, endPoint x: 492, endPoint y: 265, distance: 179.2
click at [660, 288] on div at bounding box center [709, 371] width 605 height 365
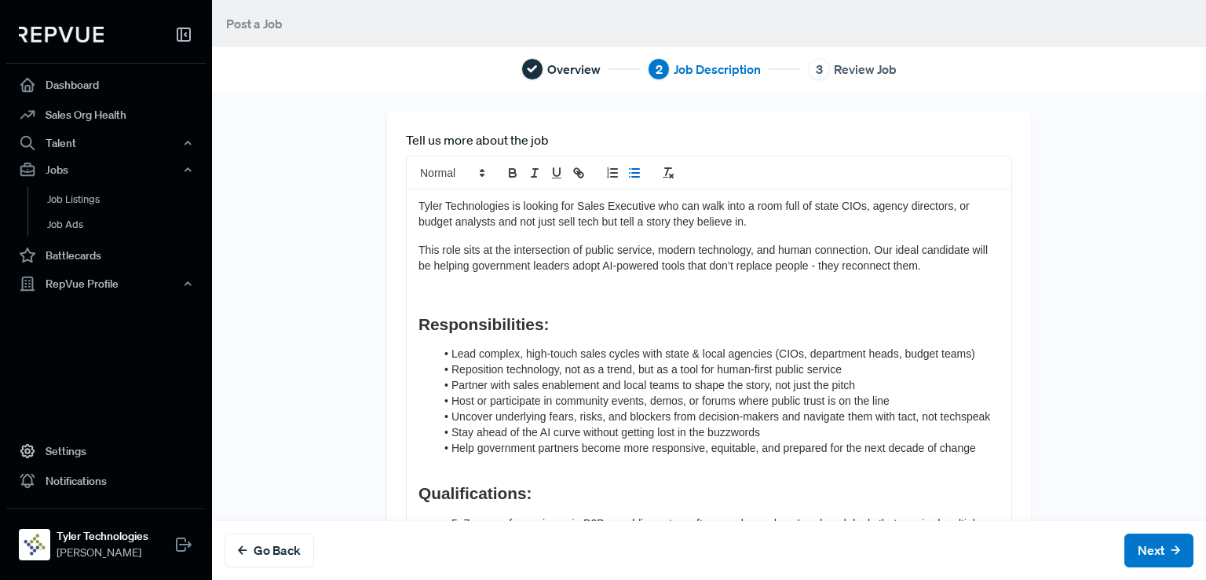
scroll to position [352, 0]
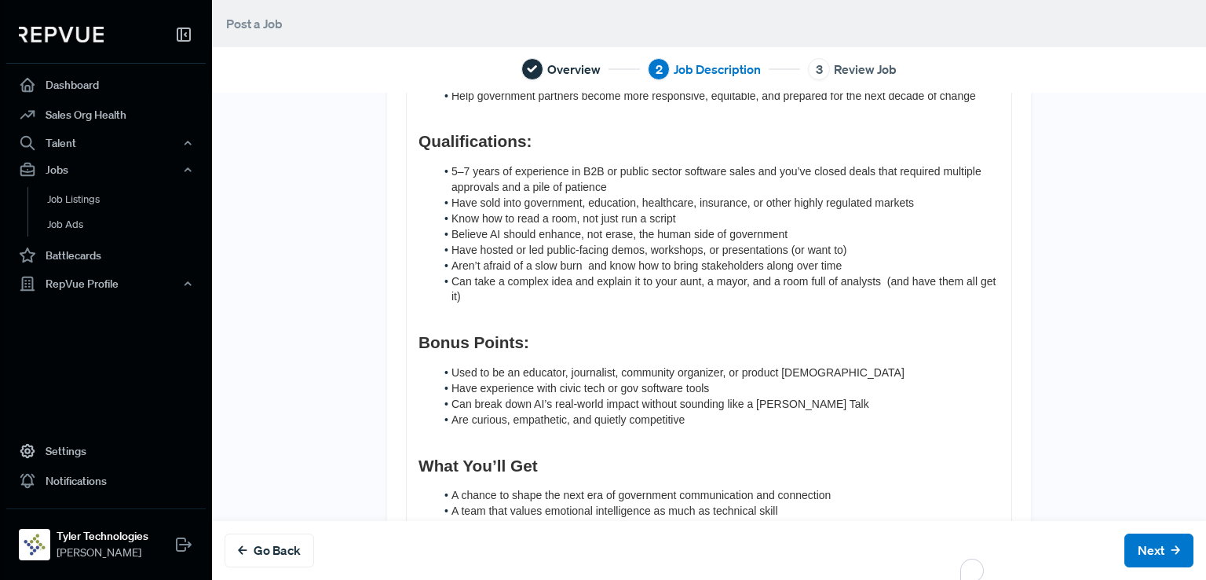
drag, startPoint x: 866, startPoint y: 317, endPoint x: 951, endPoint y: 283, distance: 91.6
click at [947, 274] on li "Aren’t afraid of a slow burn and know how to bring stakeholders along over time" at bounding box center [717, 266] width 565 height 16
click at [1128, 543] on button "Next" at bounding box center [1159, 550] width 69 height 34
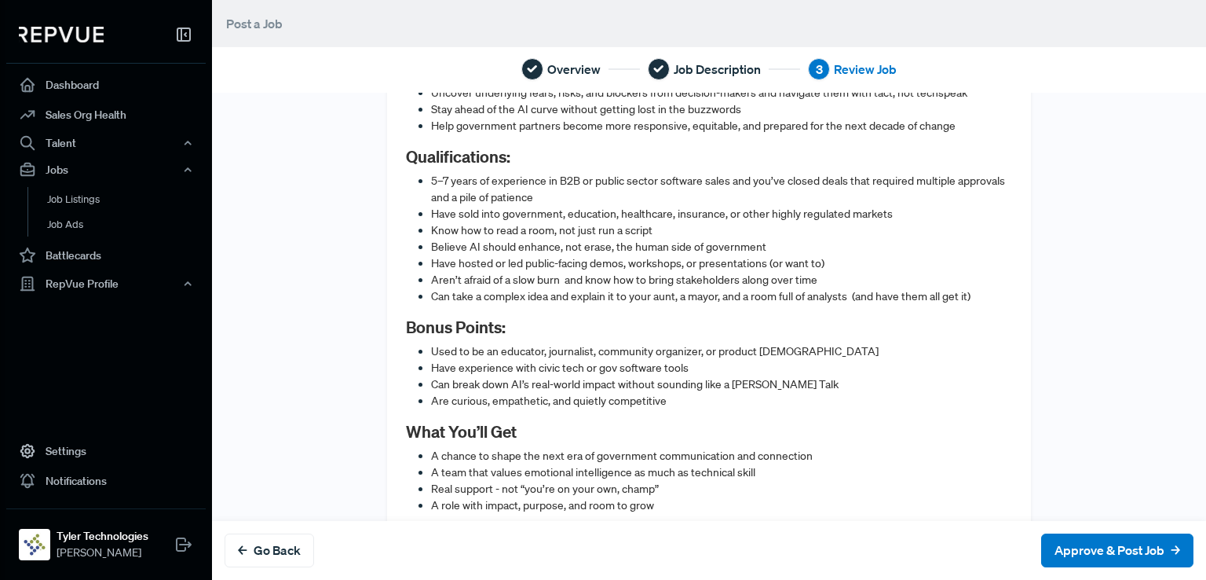
scroll to position [635, 0]
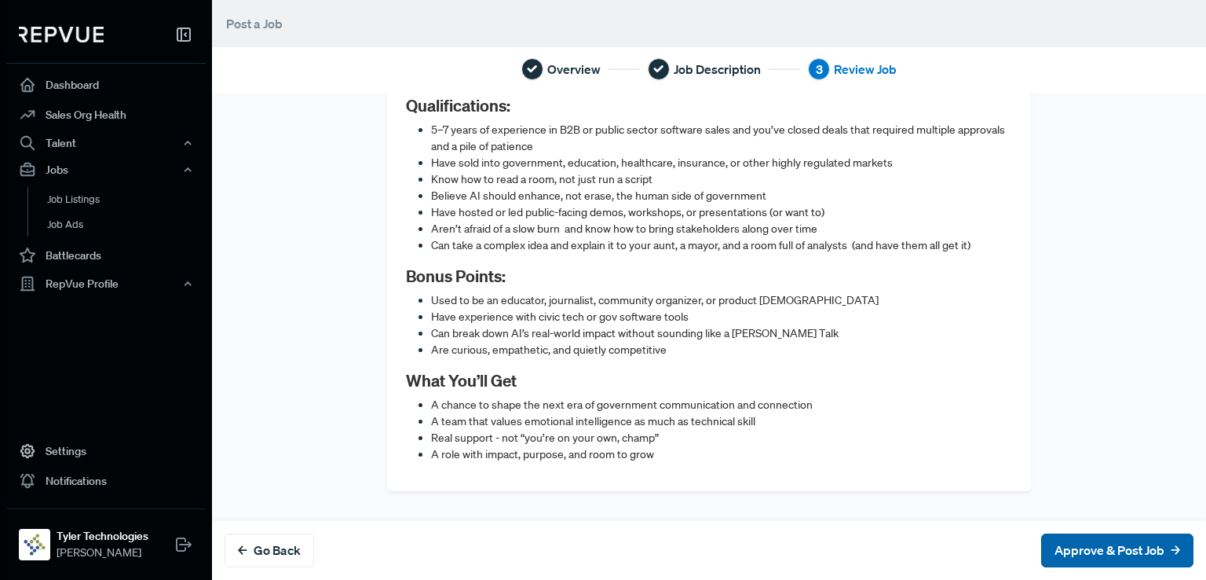
click at [1086, 552] on button "Approve & Post Job" at bounding box center [1118, 550] width 152 height 34
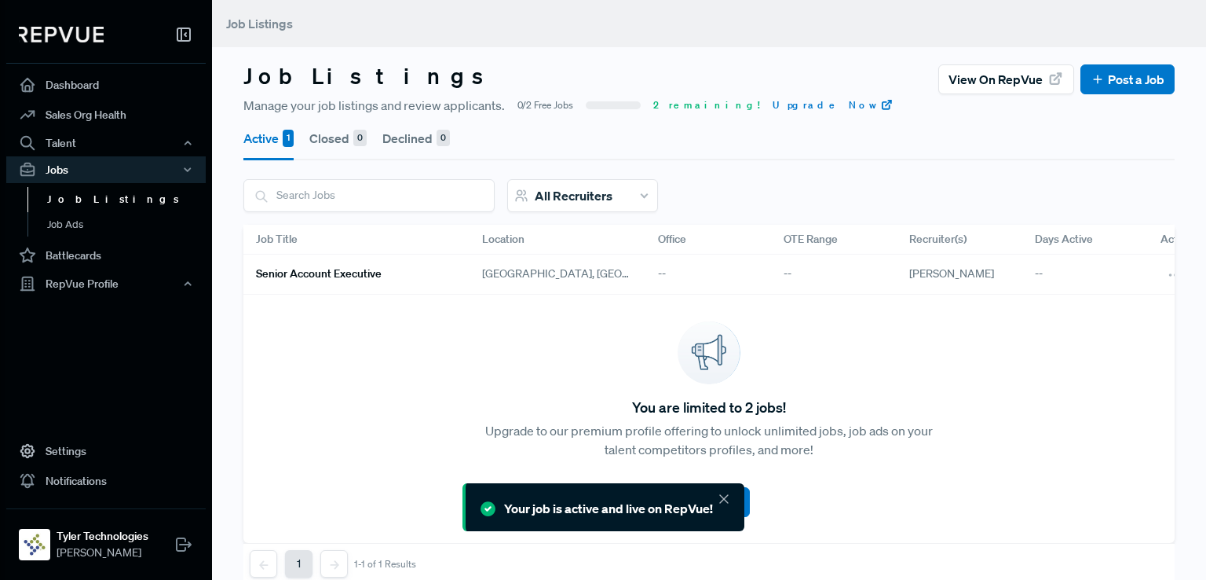
click at [722, 494] on icon at bounding box center [724, 499] width 16 height 16
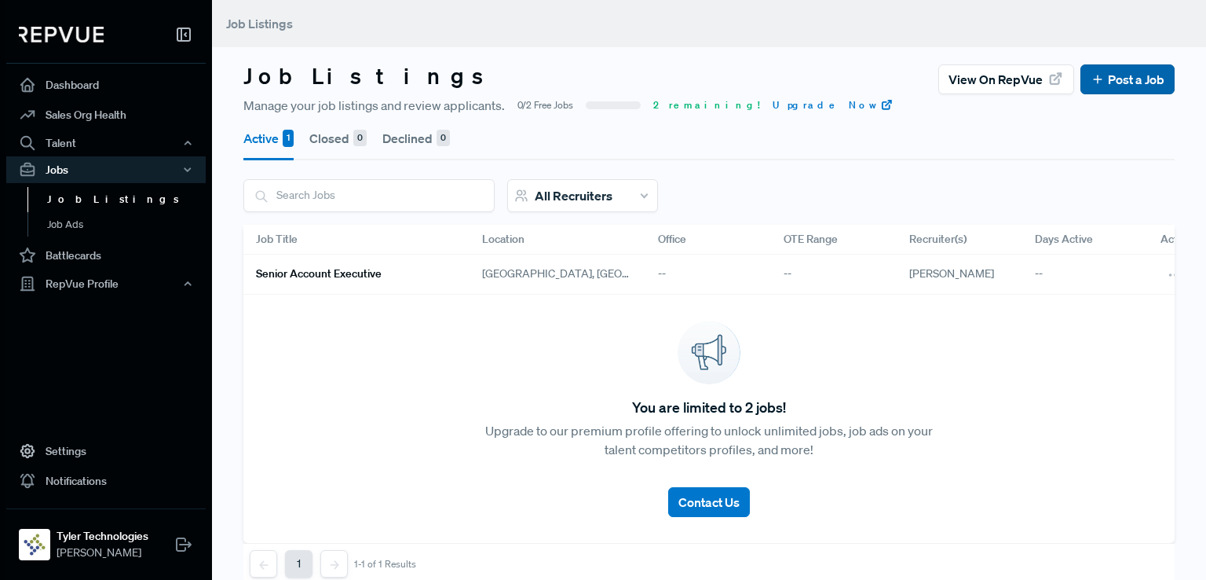
click at [1141, 82] on link "Post a Job" at bounding box center [1128, 79] width 74 height 19
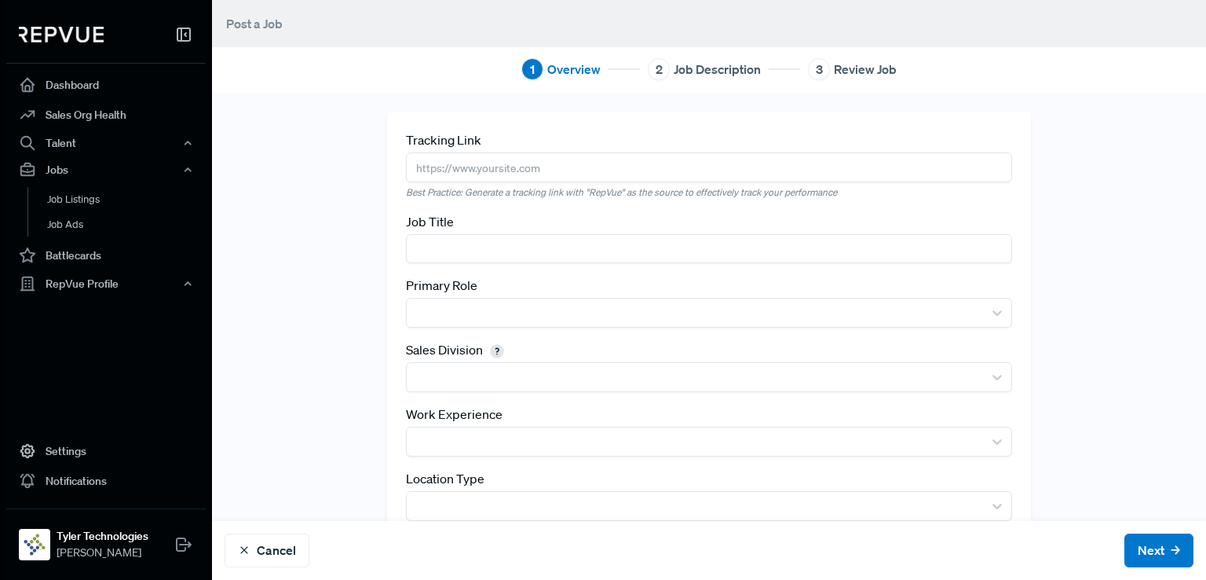
click at [540, 176] on input "text" at bounding box center [709, 166] width 606 height 29
paste input "[URL][DOMAIN_NAME]"
type input "[URL][DOMAIN_NAME]"
click at [441, 240] on input "text" at bounding box center [709, 248] width 606 height 29
paste input "Strategic Account Executive"
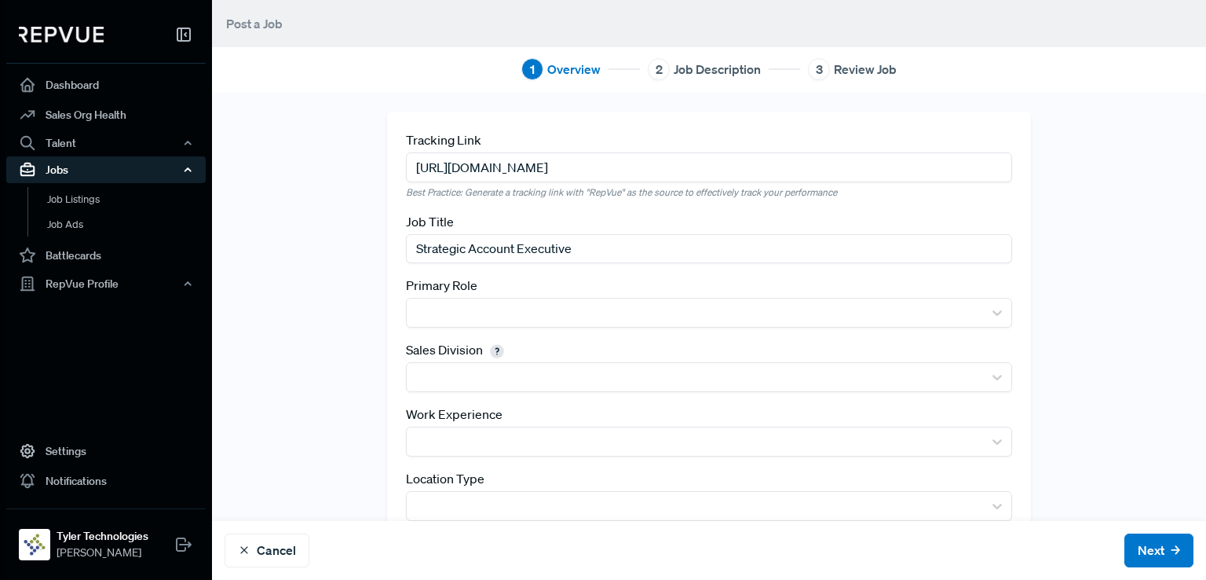
type input "Strategic Account Executive"
click at [448, 344] on label "Sales Division" at bounding box center [457, 349] width 103 height 19
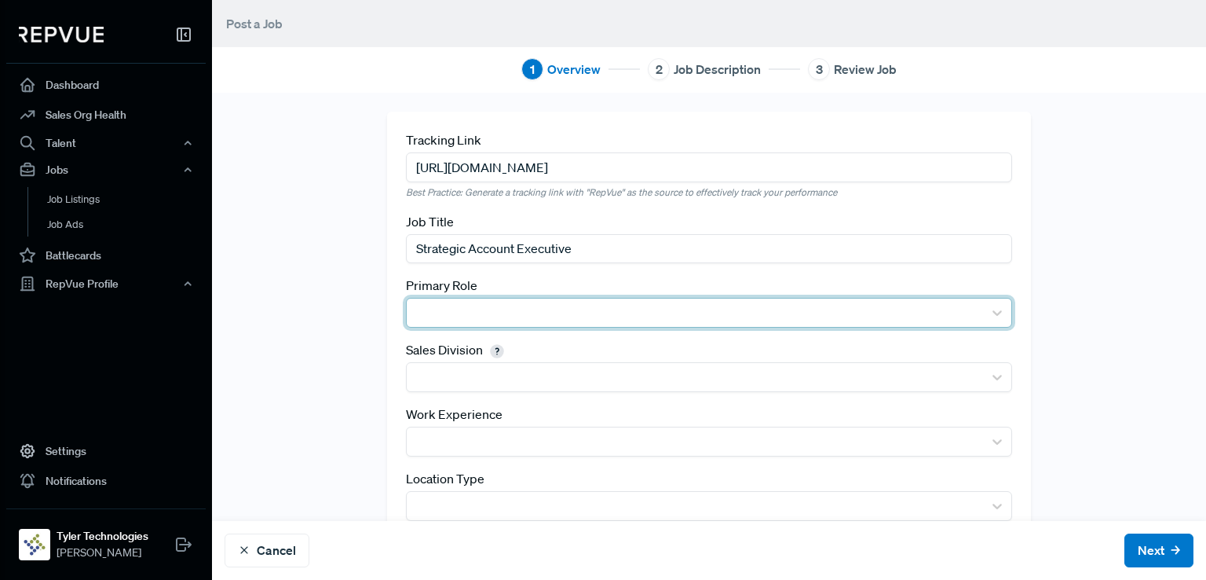
click at [441, 312] on div at bounding box center [695, 313] width 561 height 22
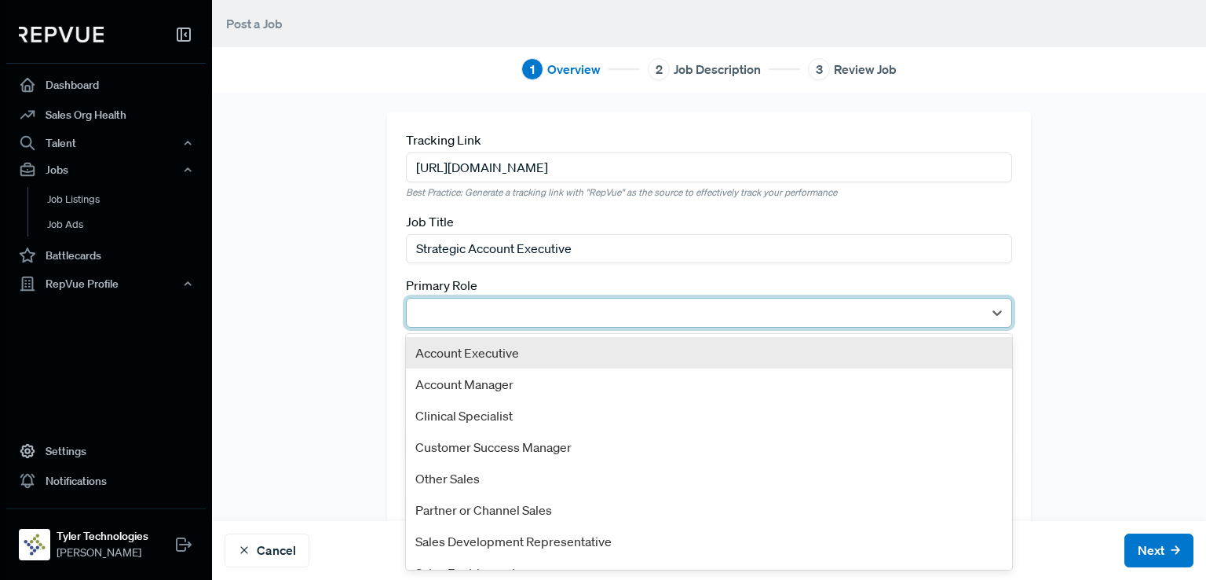
click at [474, 360] on div "Account Executive" at bounding box center [709, 352] width 606 height 31
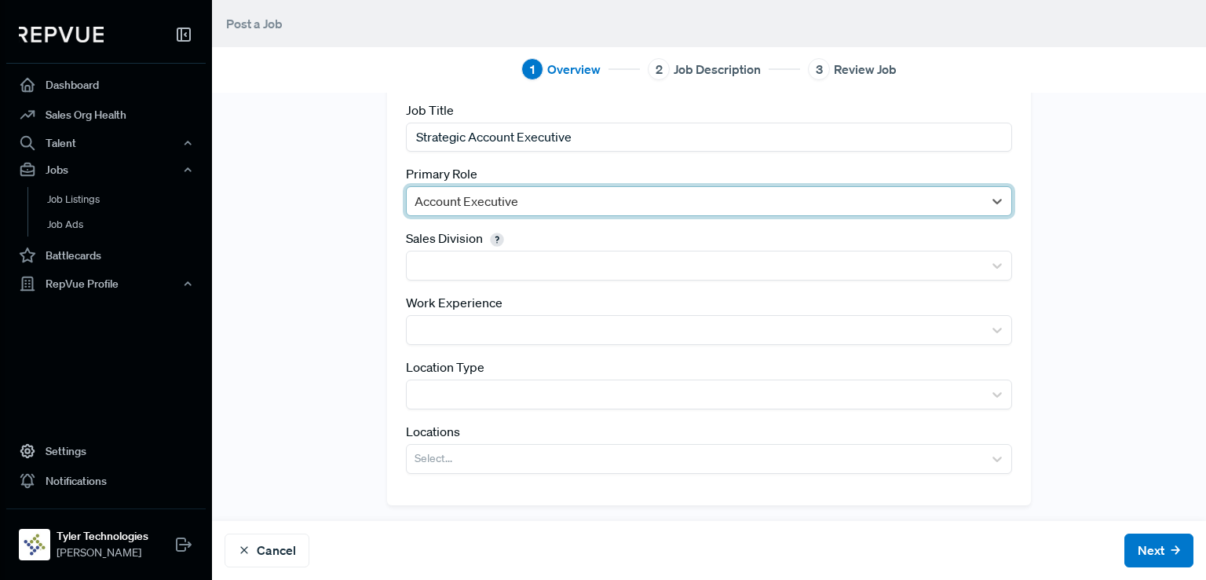
scroll to position [113, 0]
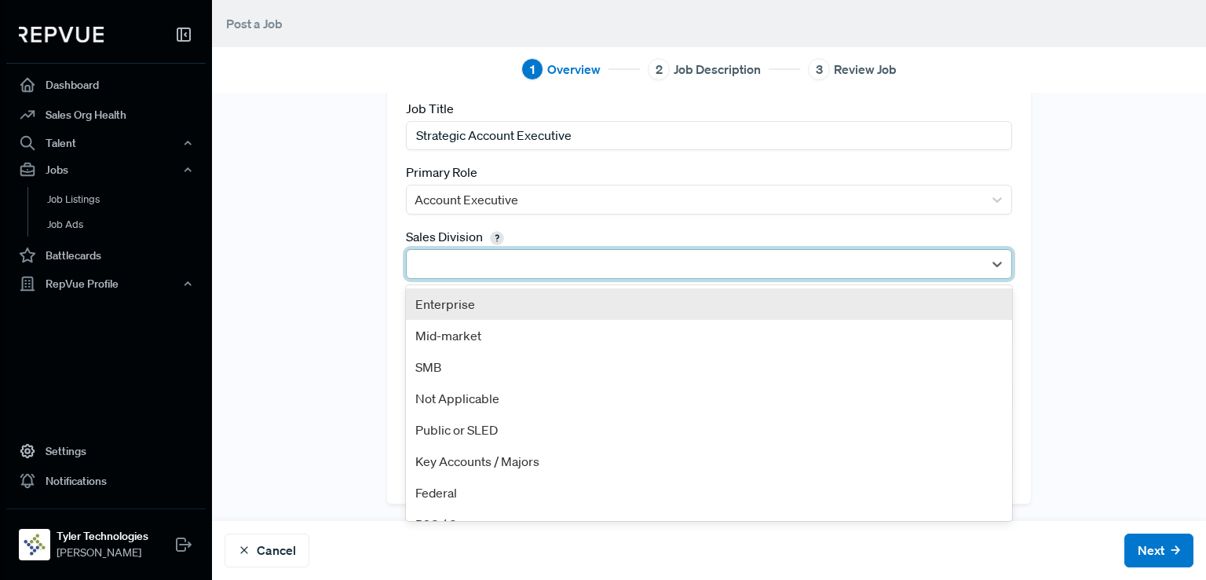
click at [467, 253] on div at bounding box center [695, 264] width 561 height 22
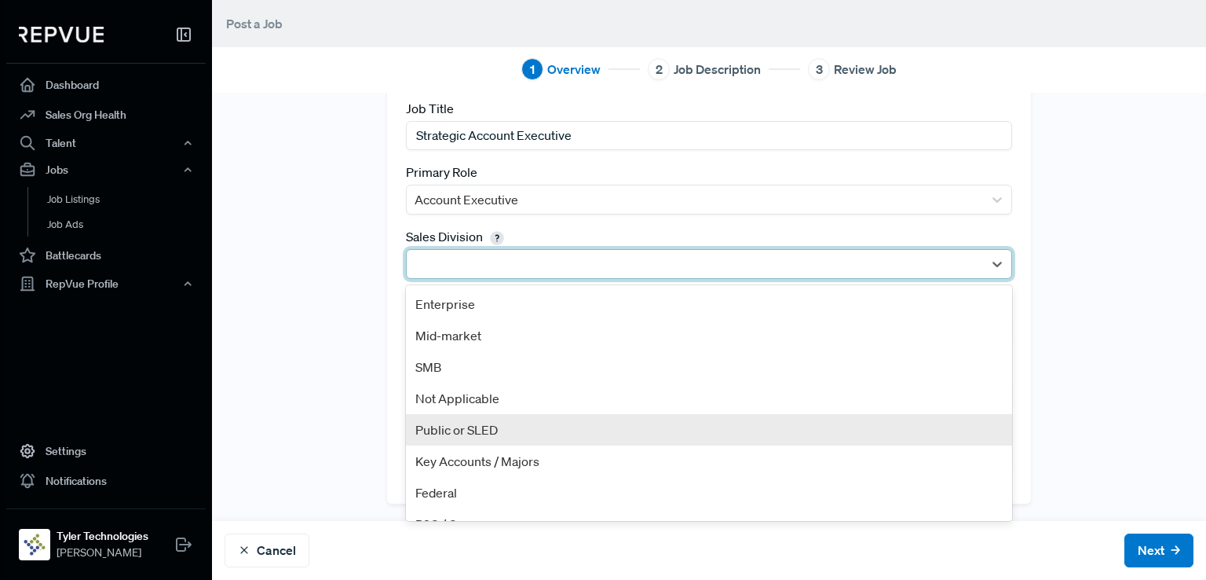
click at [528, 425] on div "Public or SLED" at bounding box center [709, 429] width 606 height 31
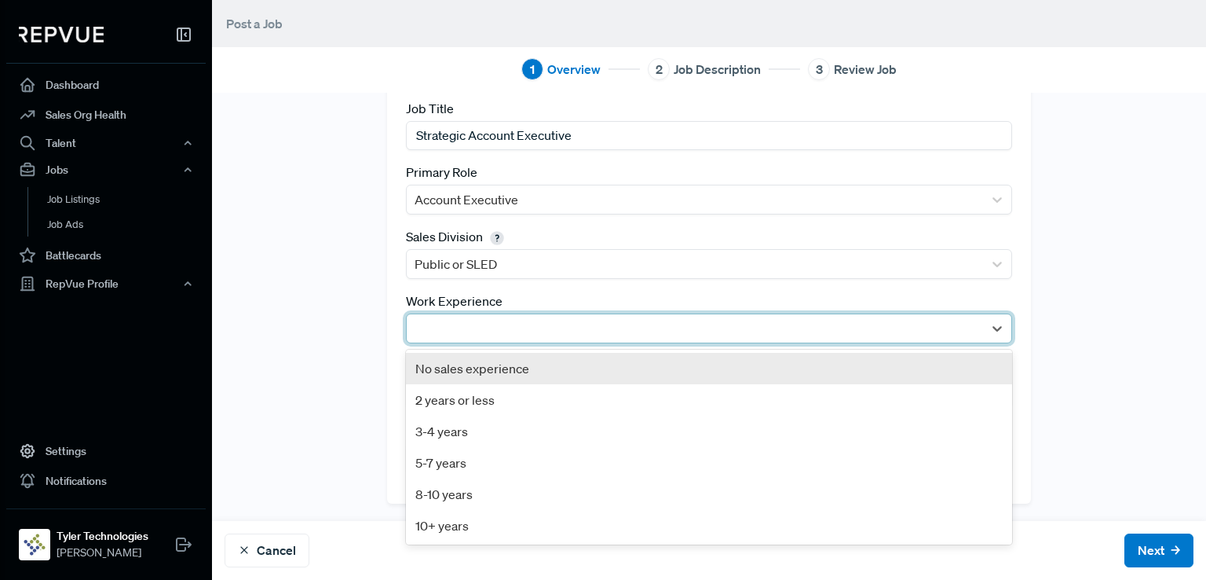
click at [441, 326] on div at bounding box center [695, 328] width 561 height 22
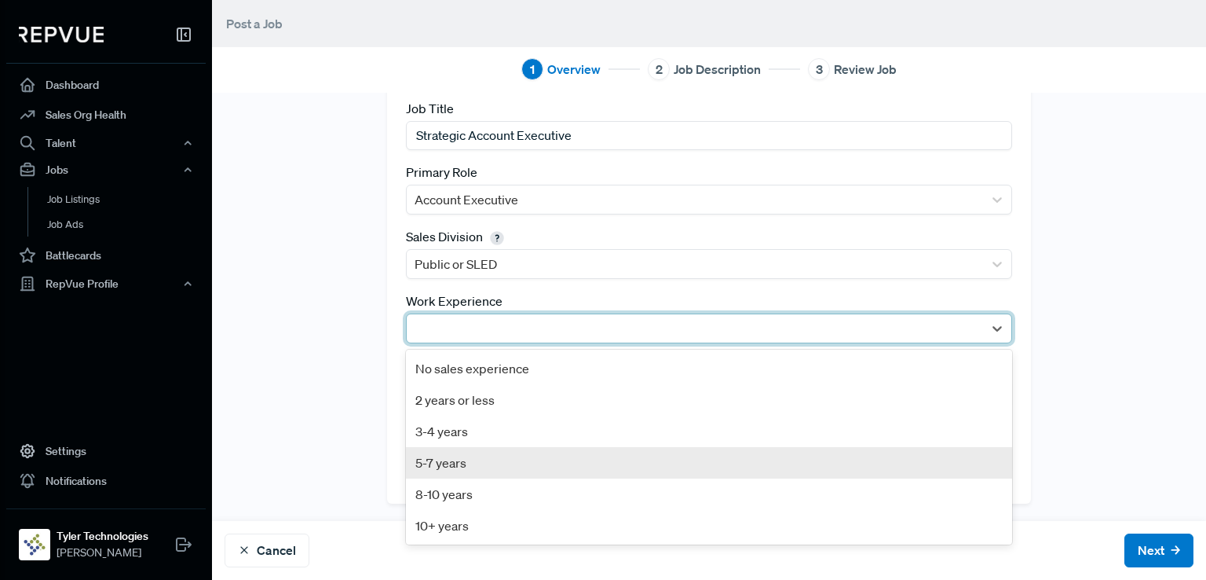
click at [474, 456] on div "5-7 years" at bounding box center [709, 462] width 606 height 31
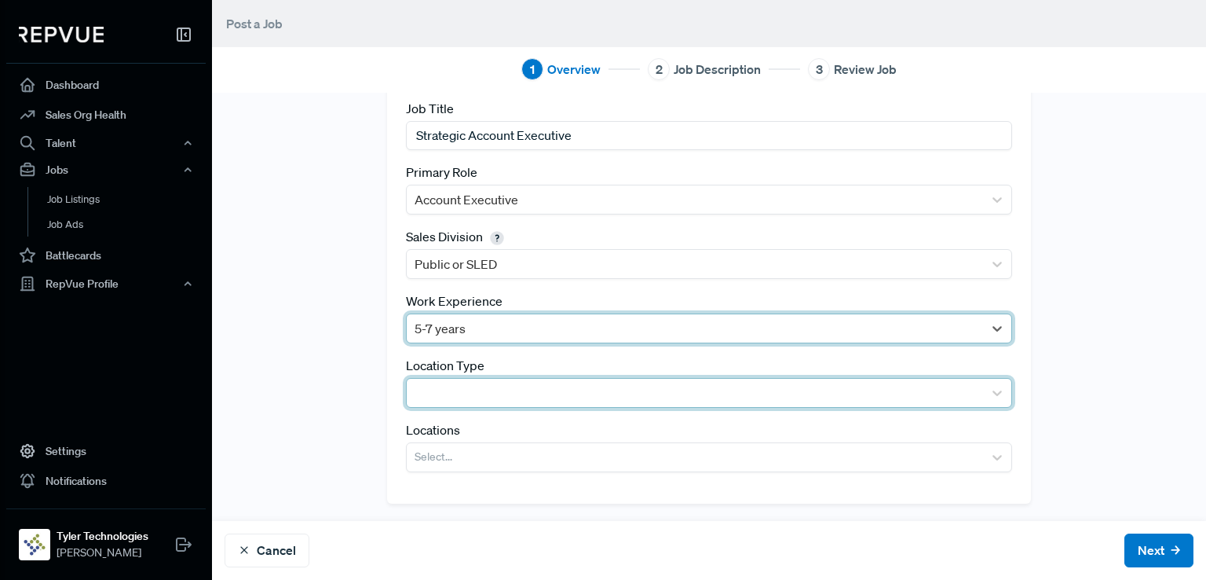
click at [452, 389] on div at bounding box center [695, 393] width 561 height 22
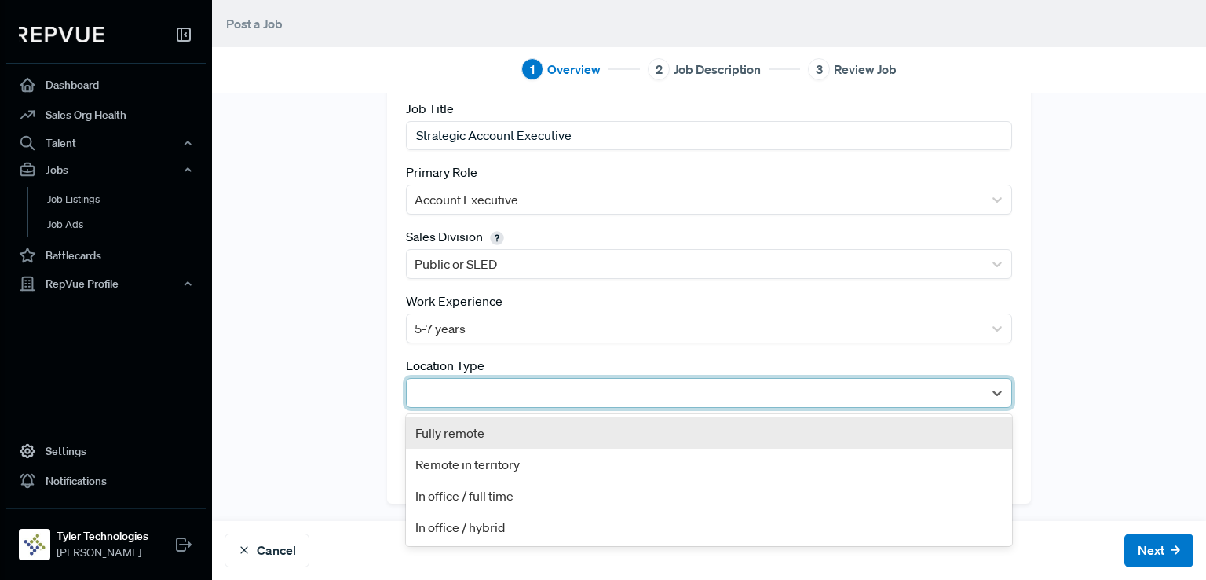
click at [452, 423] on div "Fully remote" at bounding box center [709, 432] width 606 height 31
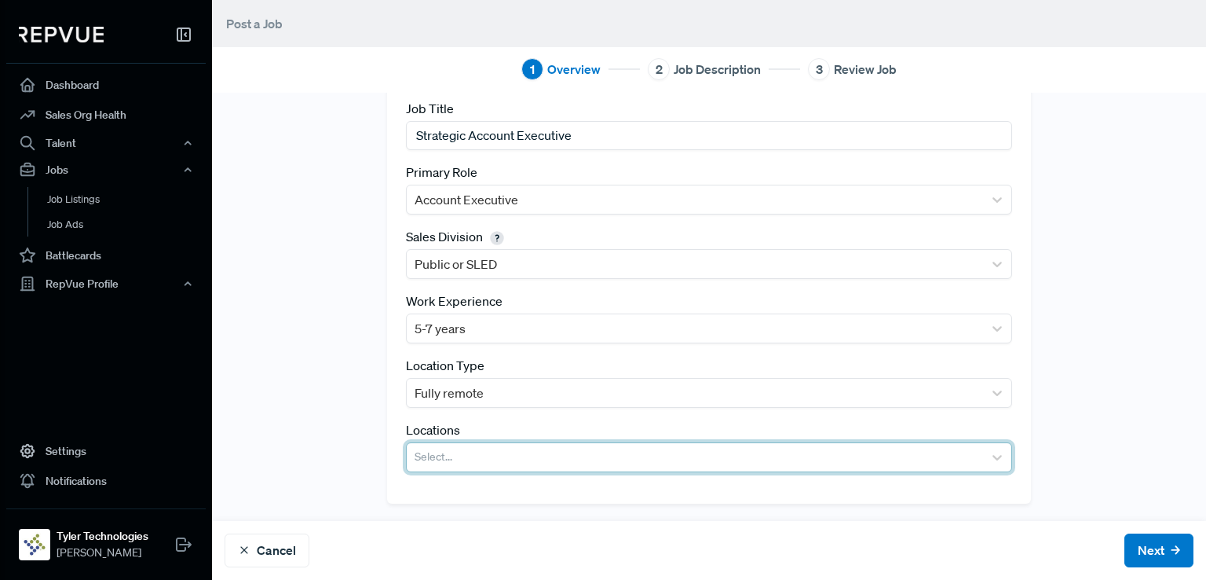
click at [500, 454] on div at bounding box center [695, 457] width 561 height 22
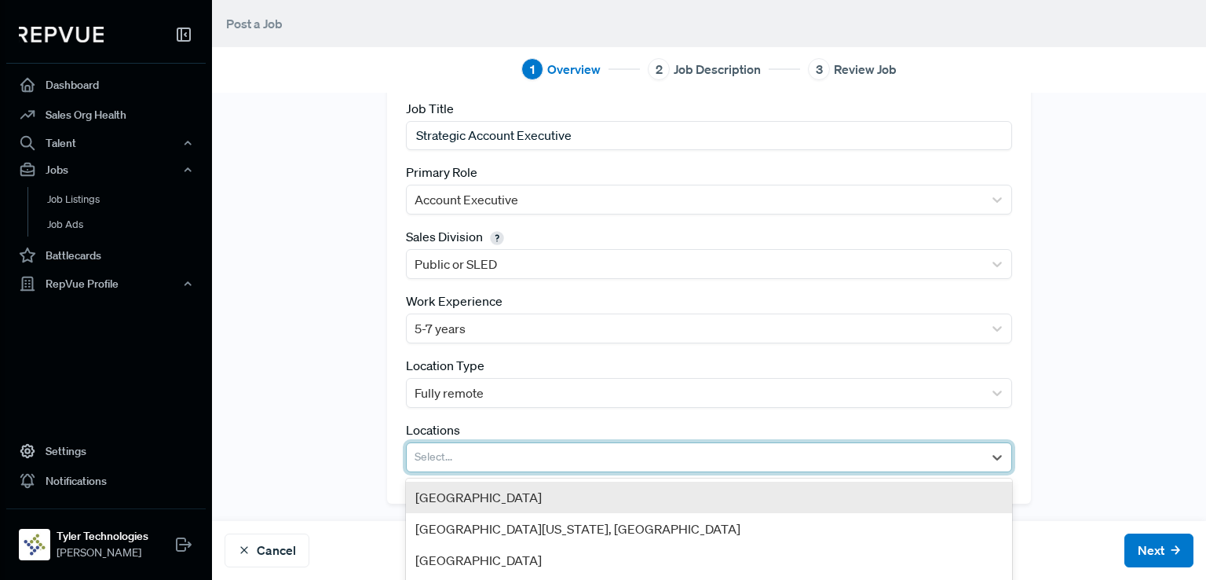
paste input "[GEOGRAPHIC_DATA], [US_STATE]"
type input "[GEOGRAPHIC_DATA], [US_STATE]"
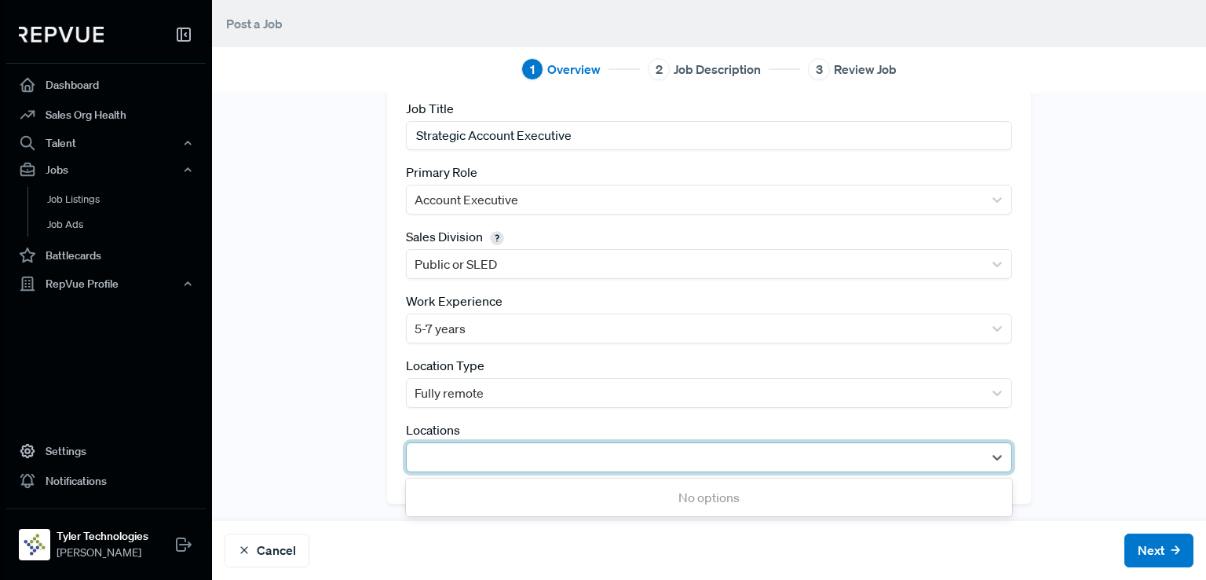
click at [558, 458] on div at bounding box center [695, 457] width 561 height 22
click at [506, 459] on div at bounding box center [695, 457] width 561 height 22
type input "talla"
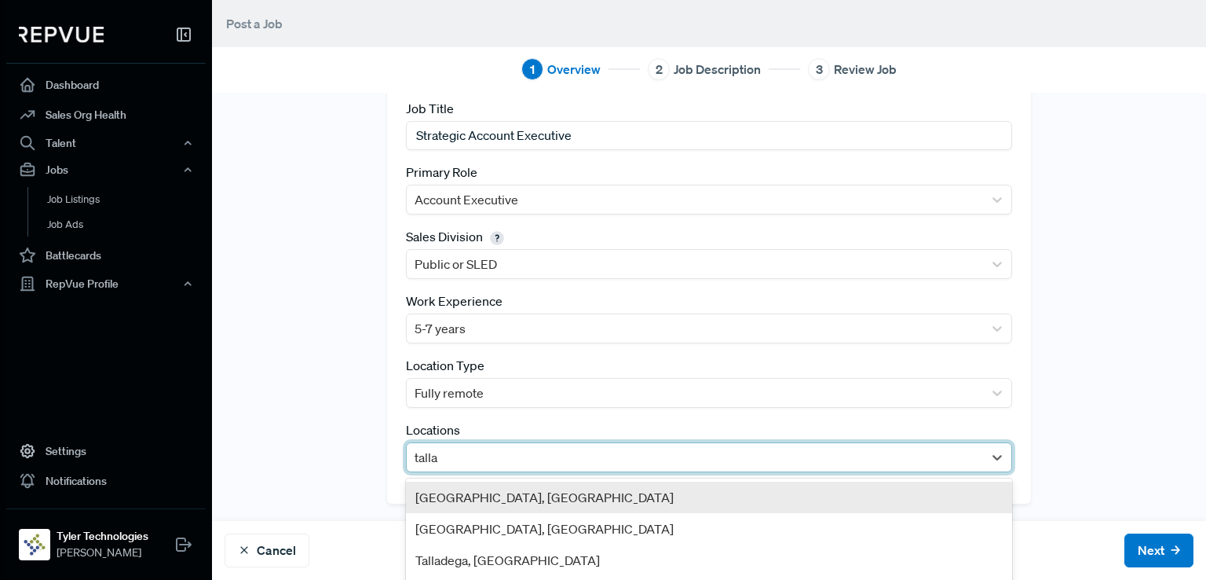
click at [503, 497] on div "[GEOGRAPHIC_DATA], [GEOGRAPHIC_DATA]" at bounding box center [709, 496] width 606 height 31
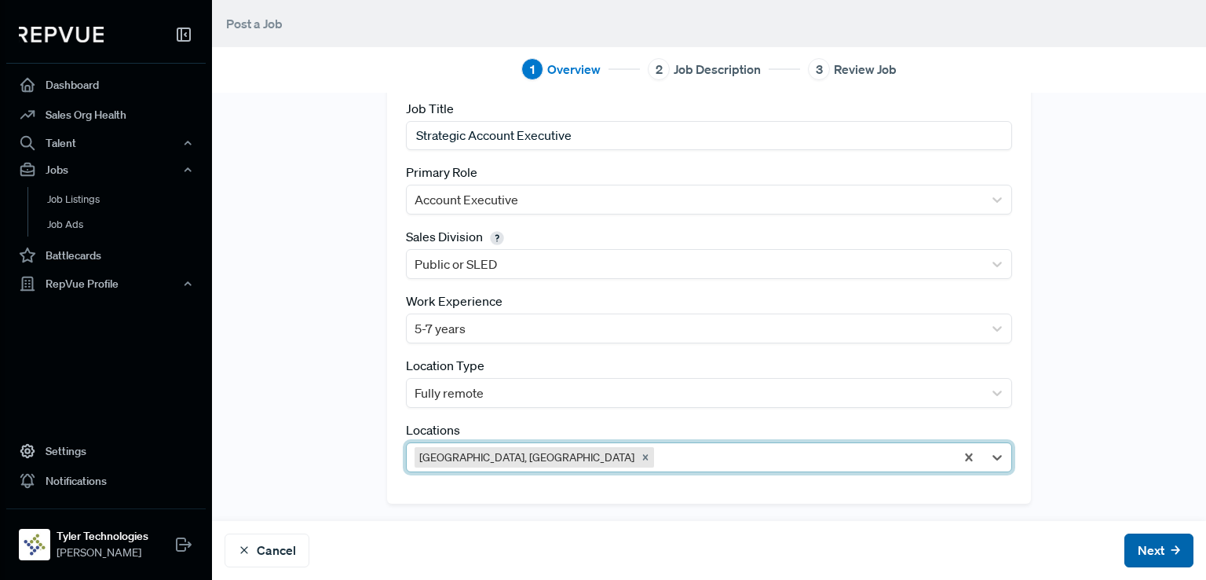
click at [1126, 547] on button "Next" at bounding box center [1159, 550] width 69 height 34
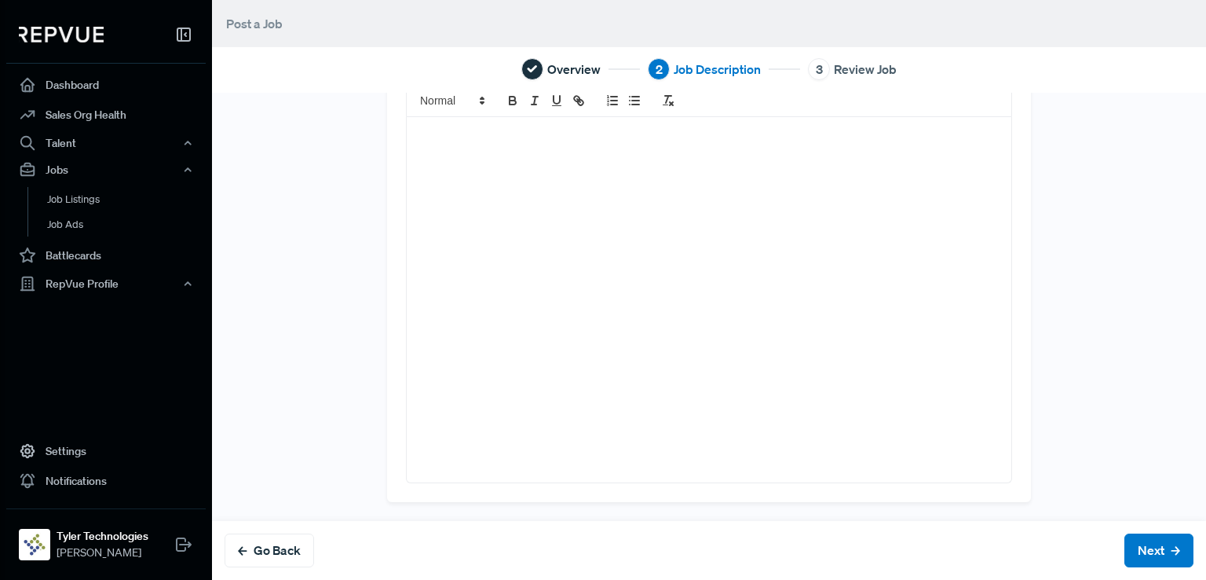
scroll to position [0, 0]
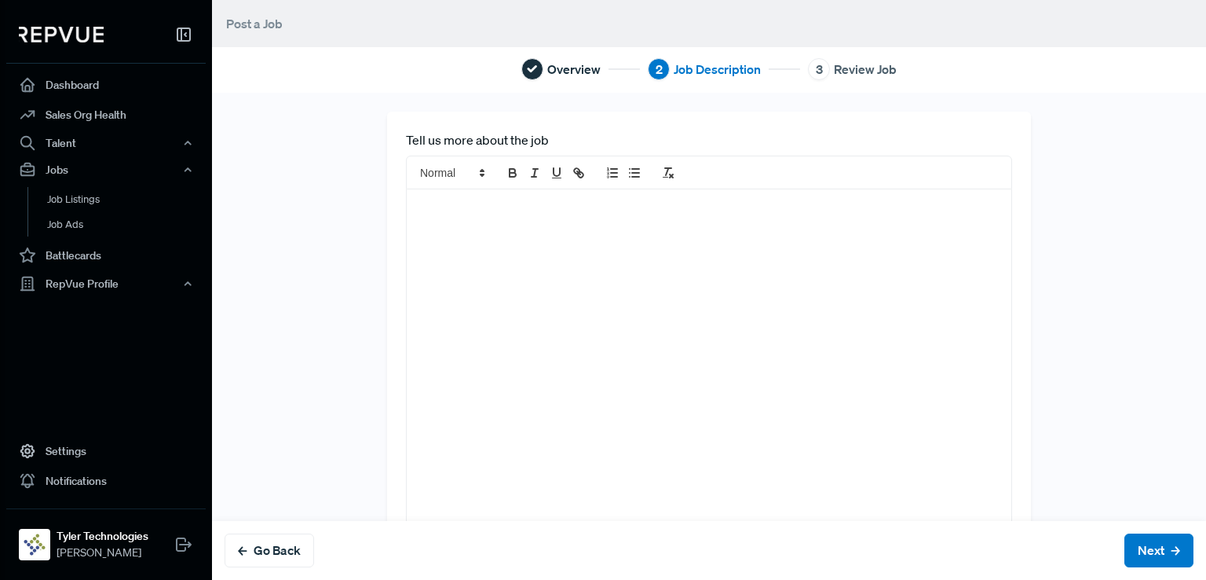
drag, startPoint x: 560, startPoint y: 355, endPoint x: 1086, endPoint y: 115, distance: 577.5
click at [555, 340] on div at bounding box center [709, 371] width 605 height 365
click at [544, 245] on div at bounding box center [709, 371] width 605 height 365
click at [489, 221] on div at bounding box center [709, 371] width 605 height 365
click at [452, 214] on div at bounding box center [709, 371] width 605 height 365
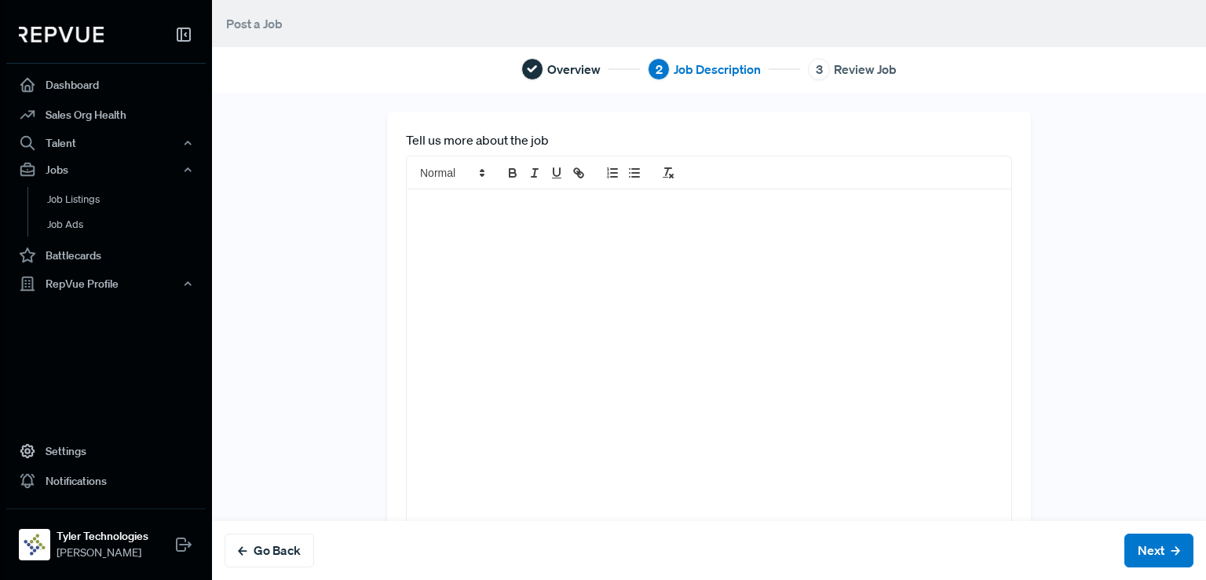
click at [523, 214] on div at bounding box center [709, 371] width 605 height 365
click at [1086, 115] on div "Tell us more about the job" at bounding box center [709, 343] width 994 height 463
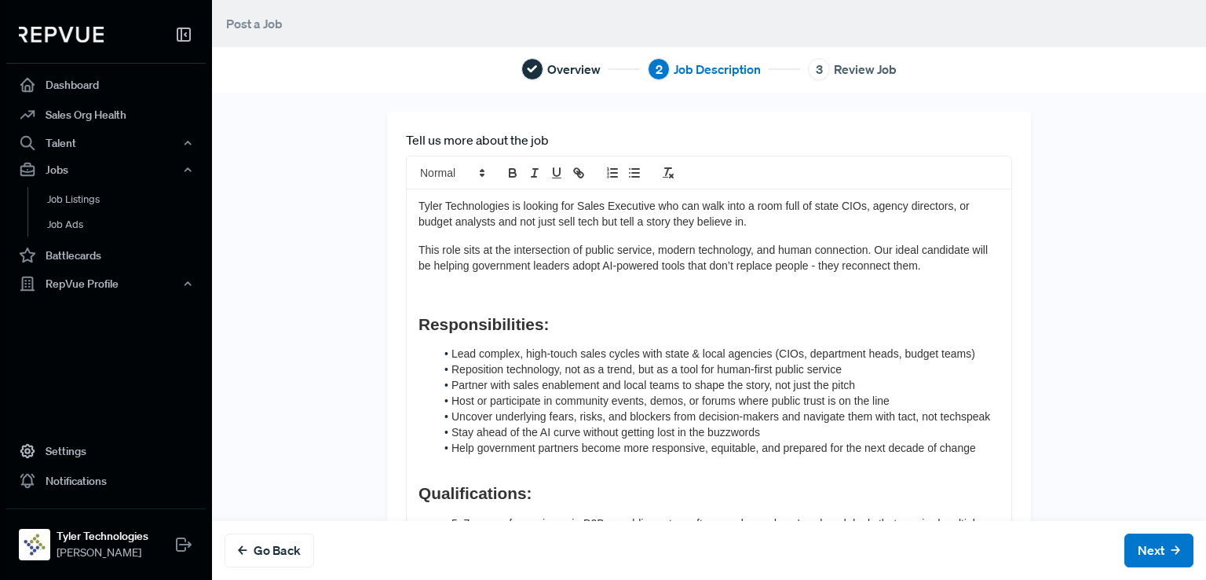
scroll to position [72, 0]
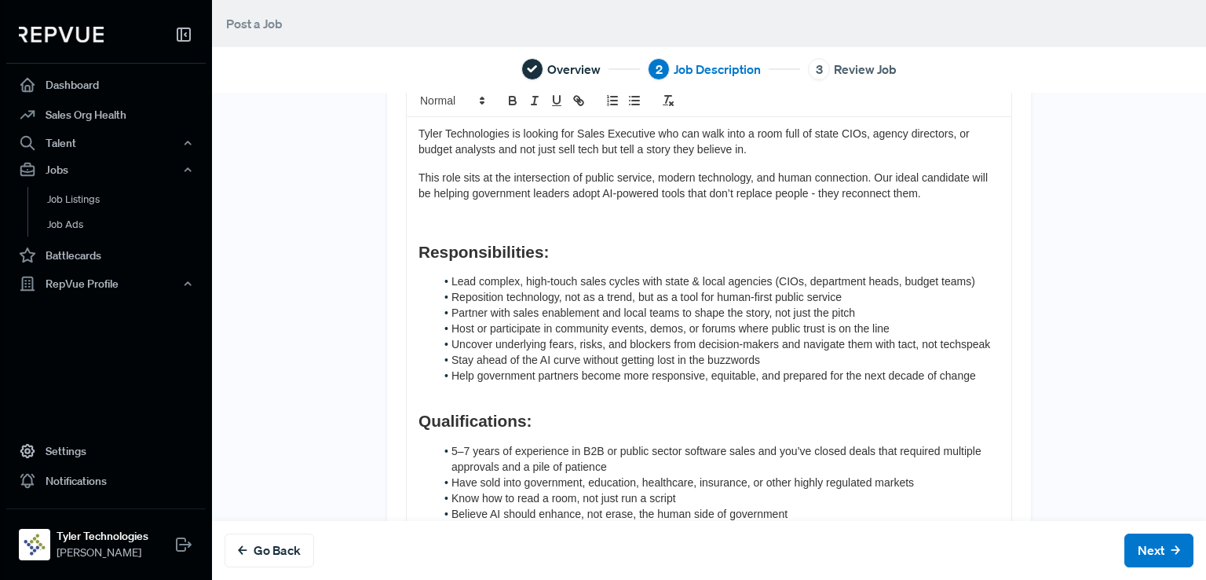
drag, startPoint x: 1086, startPoint y: 115, endPoint x: 1132, endPoint y: 547, distance: 434.5
click at [946, 273] on div "Tyler Technologies is looking for Sales Executive who can walk into a room full…" at bounding box center [709, 486] width 605 height 738
click at [1132, 547] on button "Next" at bounding box center [1159, 550] width 69 height 34
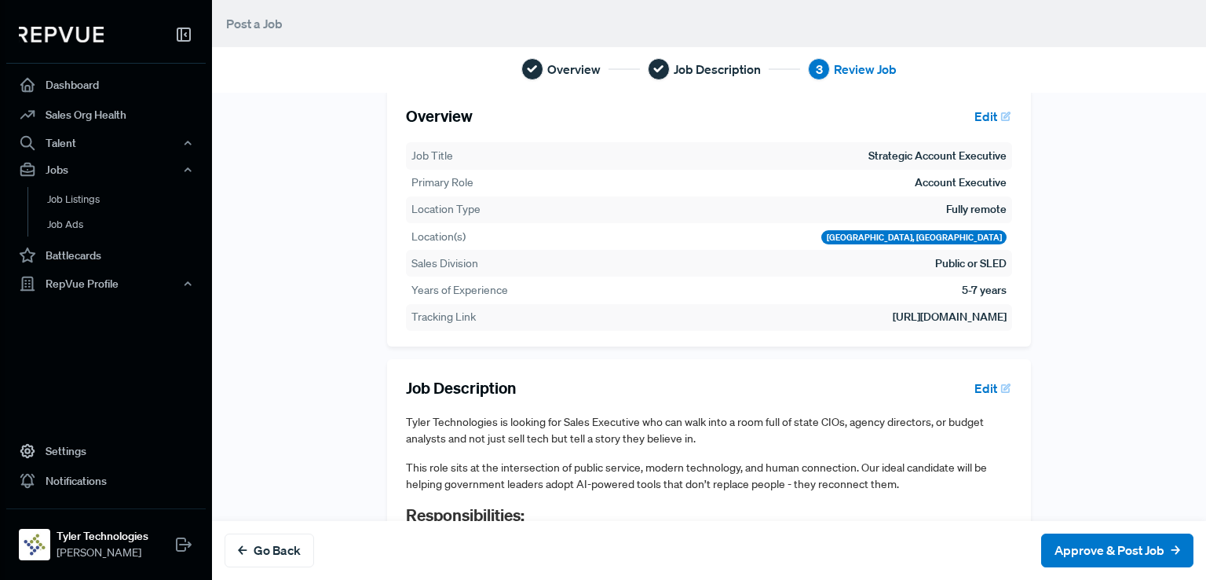
scroll to position [236, 0]
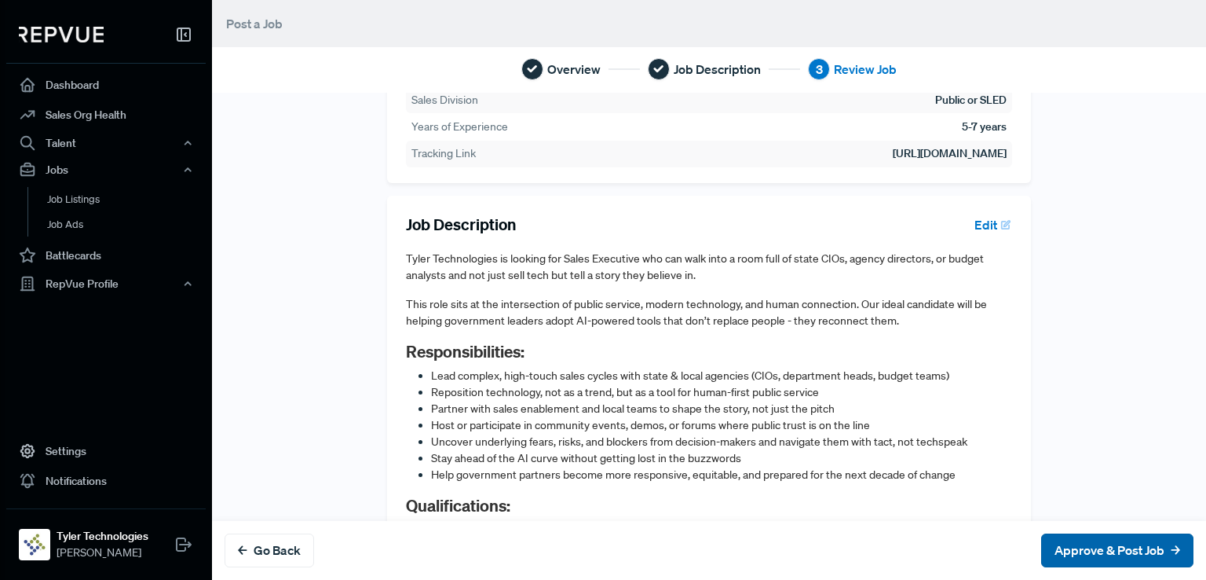
click at [1094, 551] on button "Approve & Post Job" at bounding box center [1118, 550] width 152 height 34
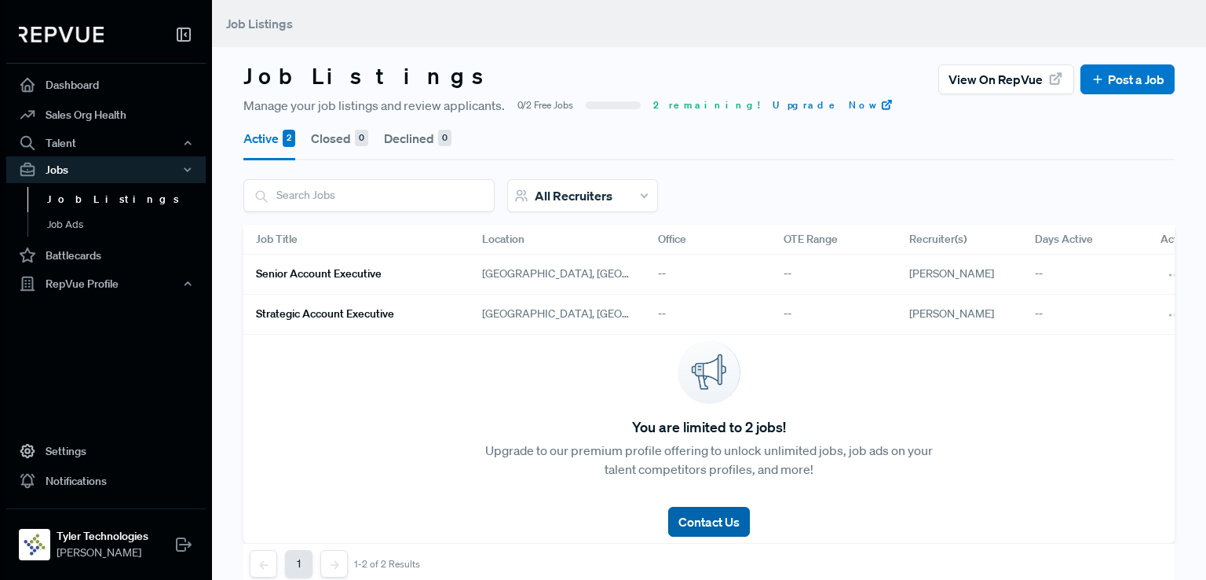
click at [718, 507] on button "Contact Us" at bounding box center [709, 522] width 82 height 30
